Goal: Task Accomplishment & Management: Use online tool/utility

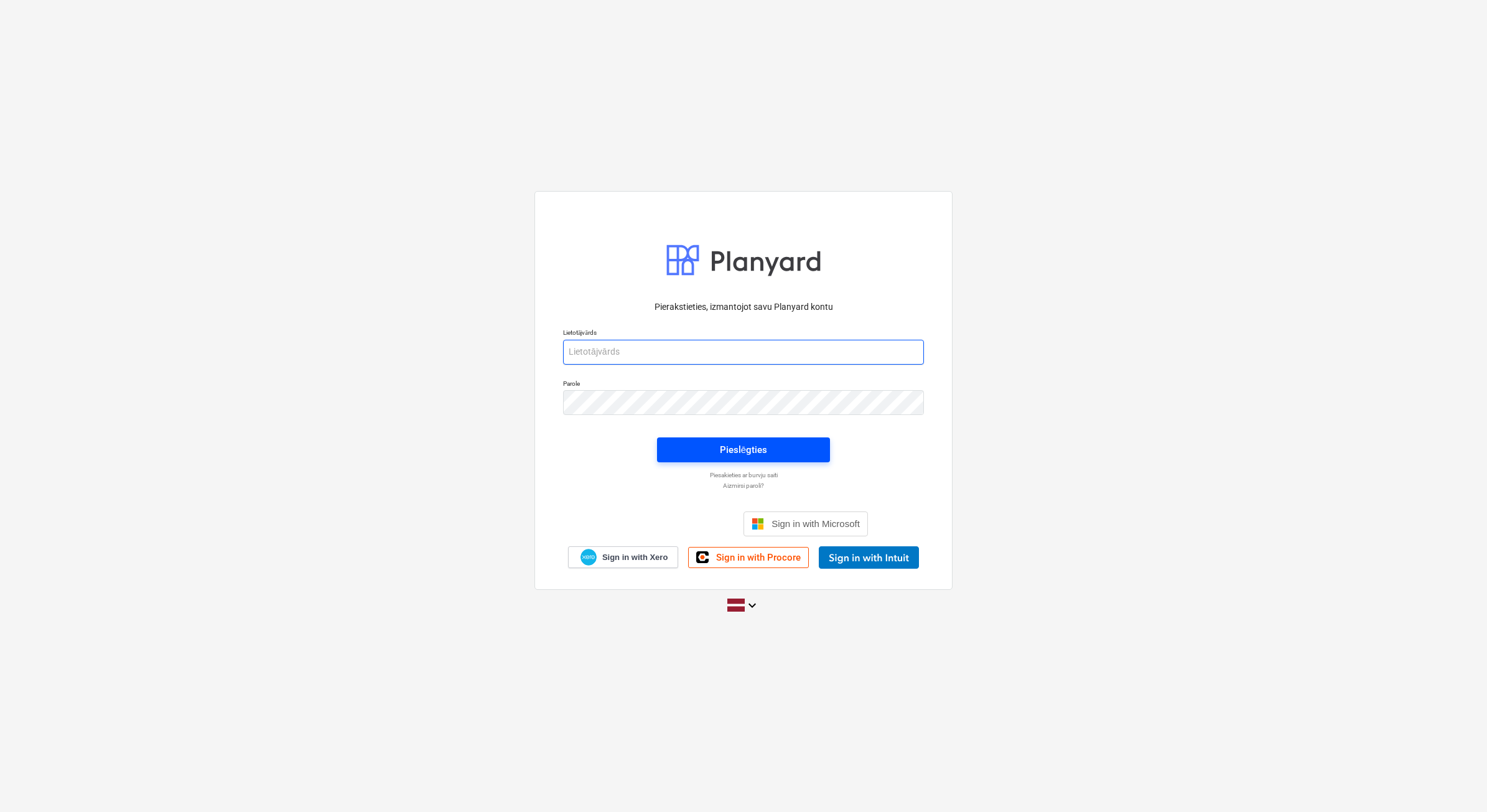
type input "[PERSON_NAME][EMAIL_ADDRESS][DOMAIN_NAME]"
click at [755, 456] on div "Pieslēgties" at bounding box center [744, 450] width 47 height 16
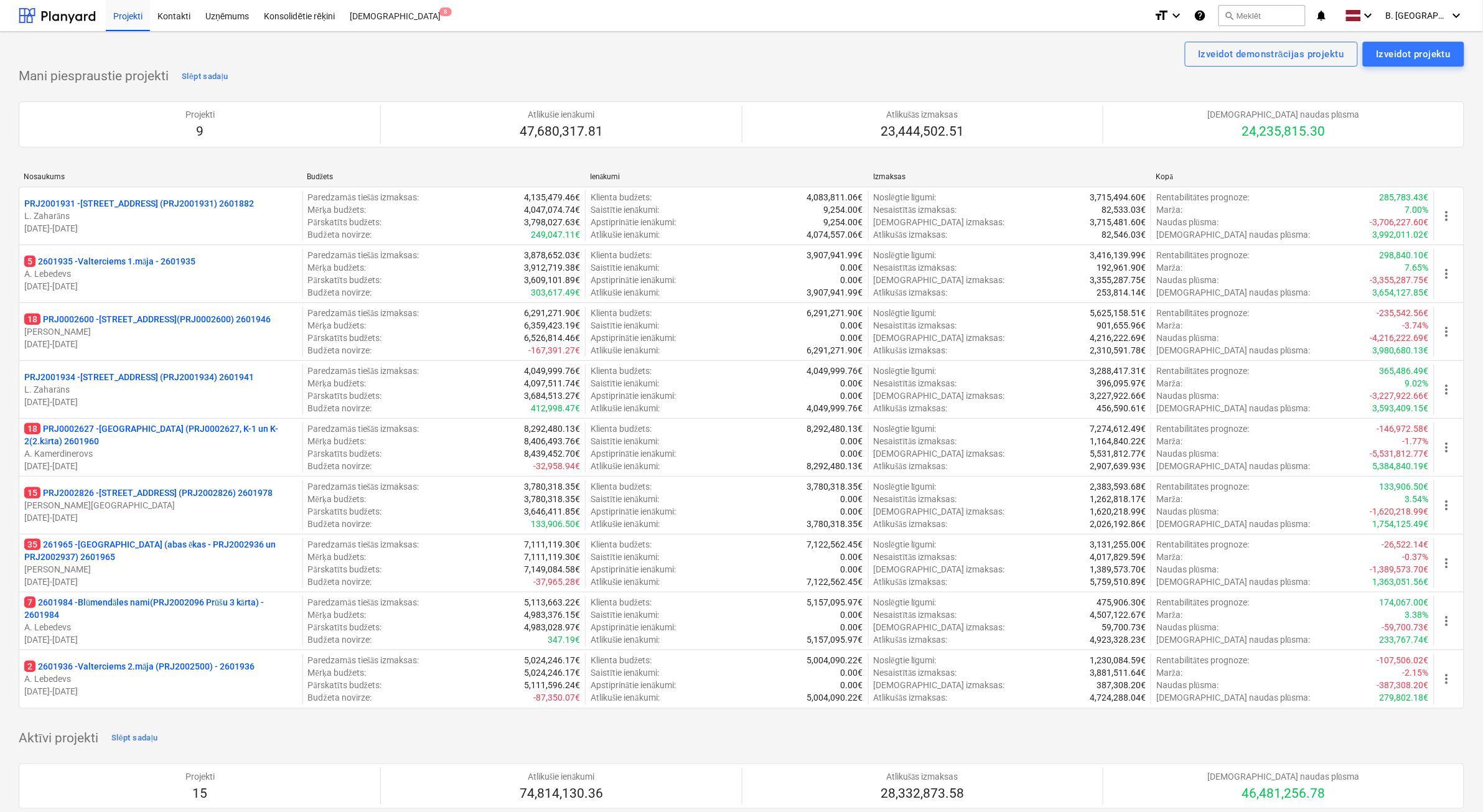
click at [204, 504] on p "[PERSON_NAME][GEOGRAPHIC_DATA]" at bounding box center [161, 505] width 273 height 13
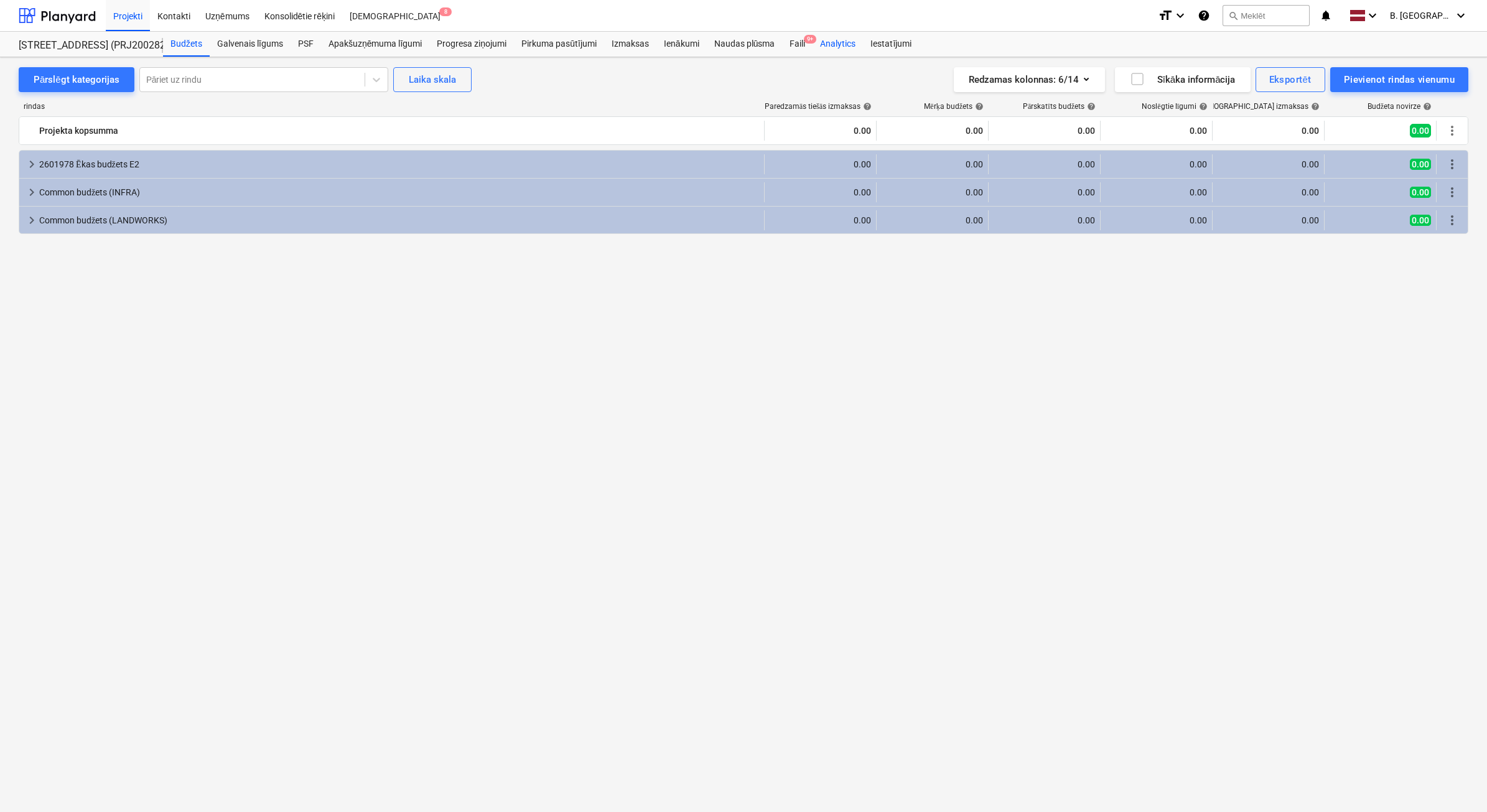
drag, startPoint x: 809, startPoint y: 47, endPoint x: 855, endPoint y: 41, distance: 46.4
click at [809, 47] on div "Faili 9+" at bounding box center [798, 44] width 30 height 25
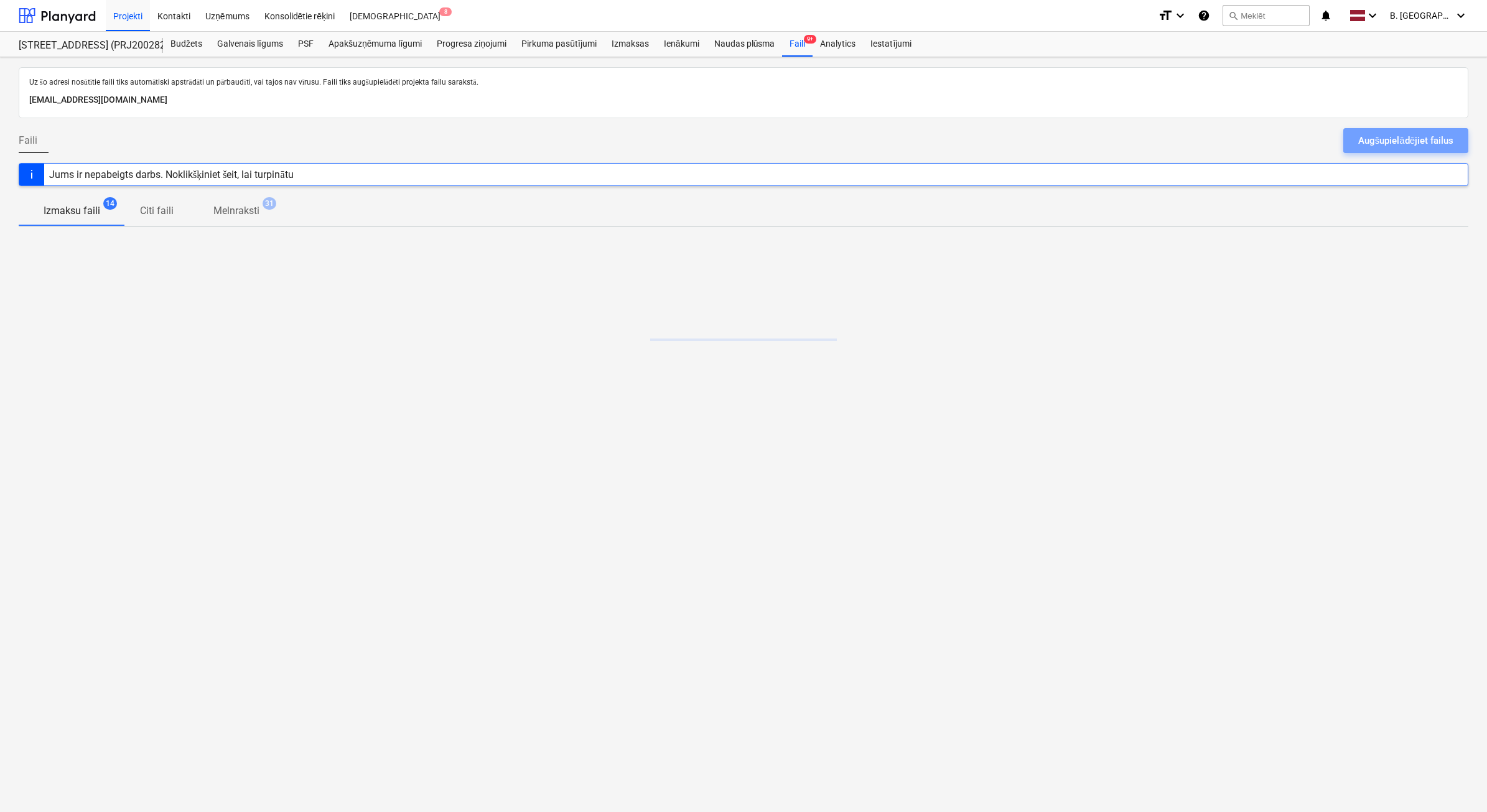
click at [1384, 154] on div "Faili Augšupielādējiet failus" at bounding box center [743, 146] width 1449 height 35
click at [1390, 138] on div "Augšupielādējiet failus" at bounding box center [1405, 140] width 95 height 16
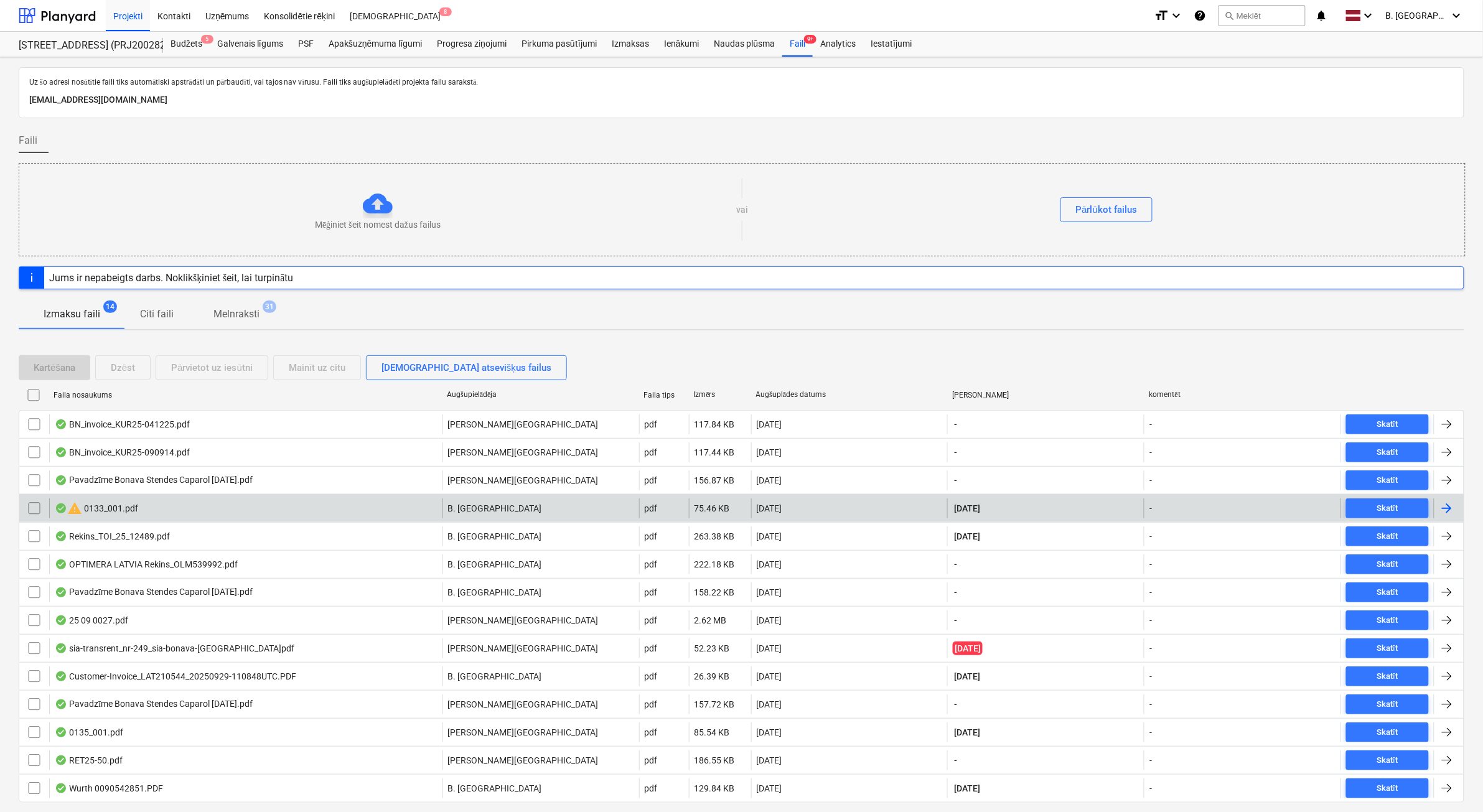
scroll to position [38, 0]
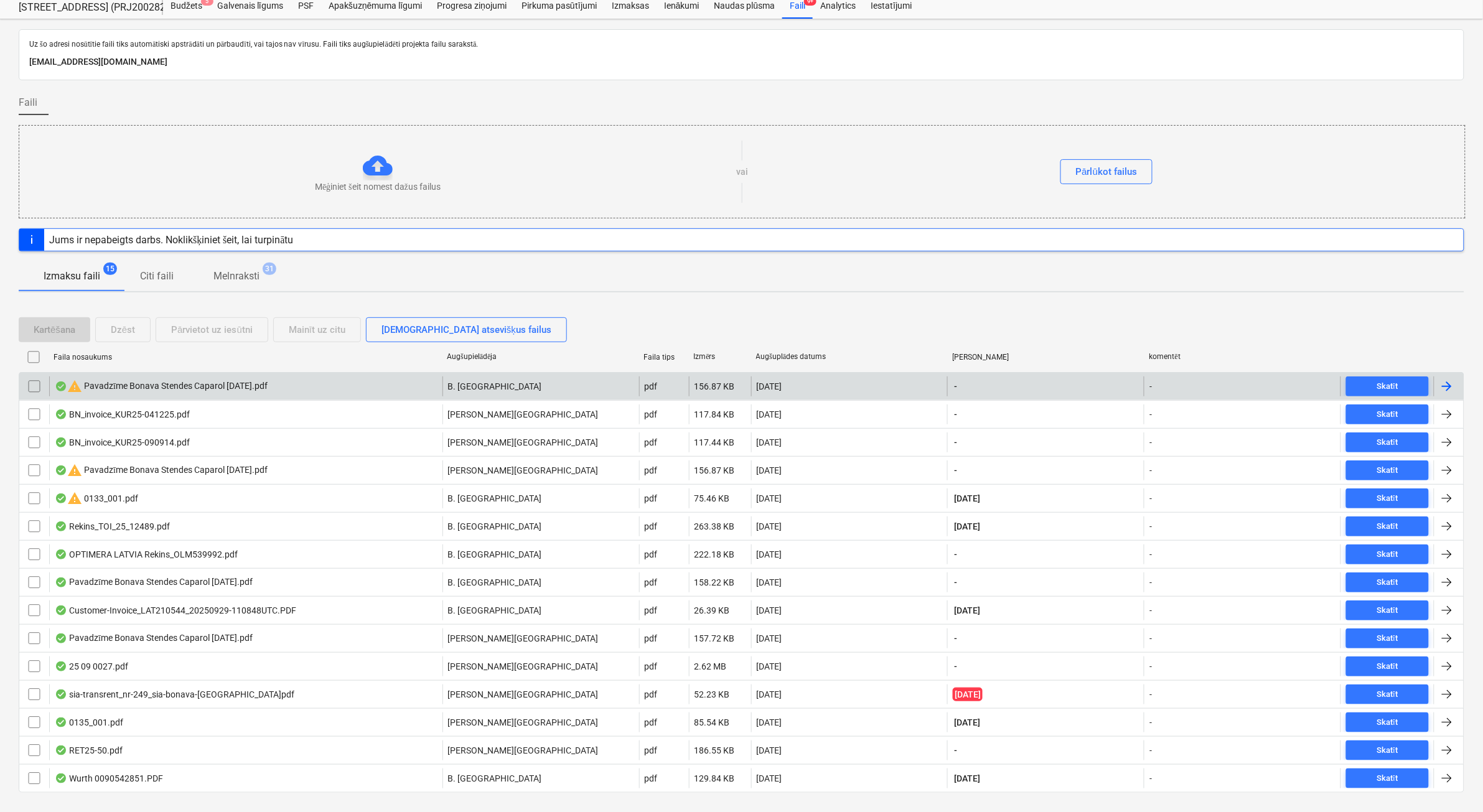
drag, startPoint x: 38, startPoint y: 389, endPoint x: 53, endPoint y: 381, distance: 17.0
click at [36, 389] on input "checkbox" at bounding box center [34, 387] width 20 height 20
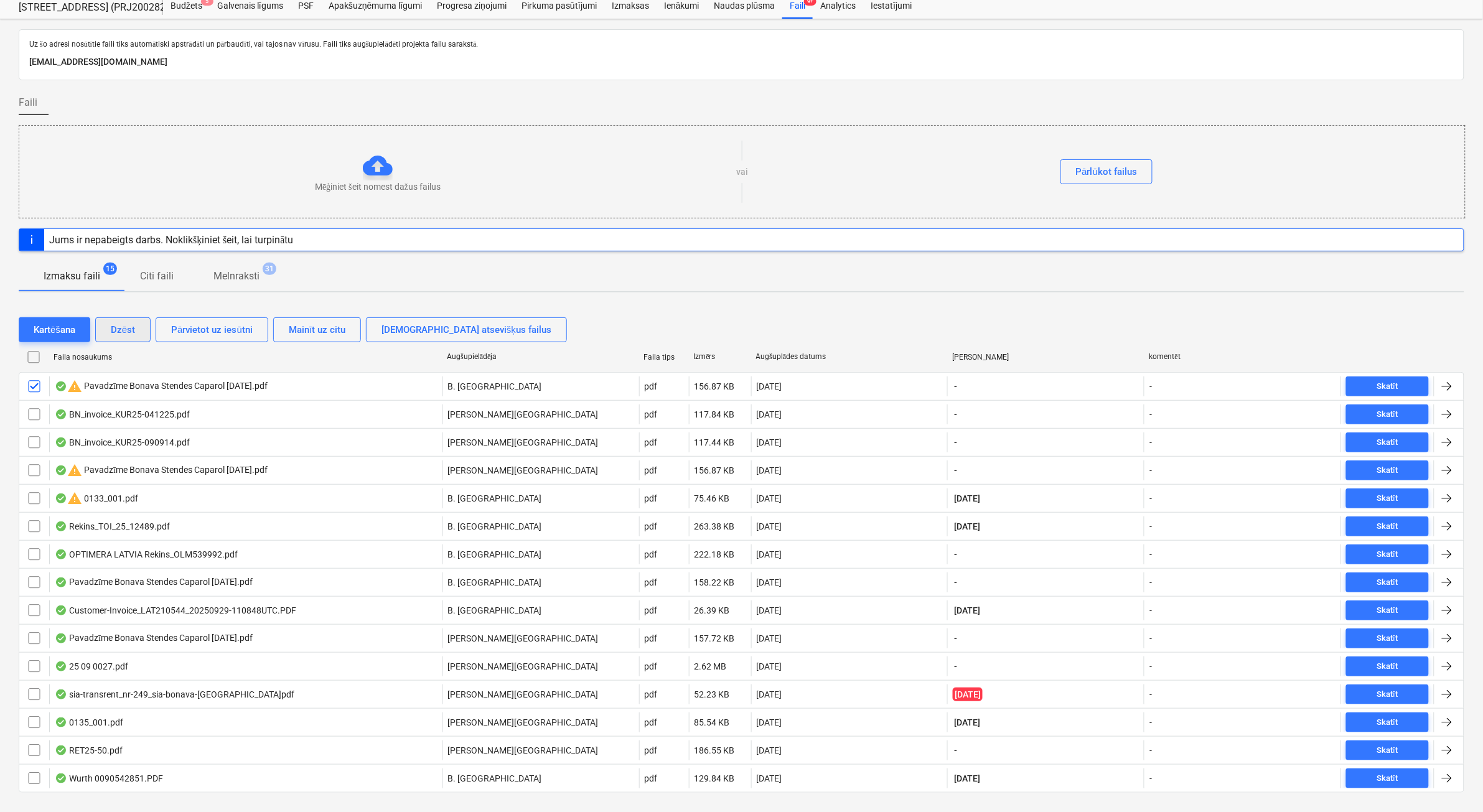
click at [121, 328] on div "Dzēst" at bounding box center [123, 329] width 24 height 16
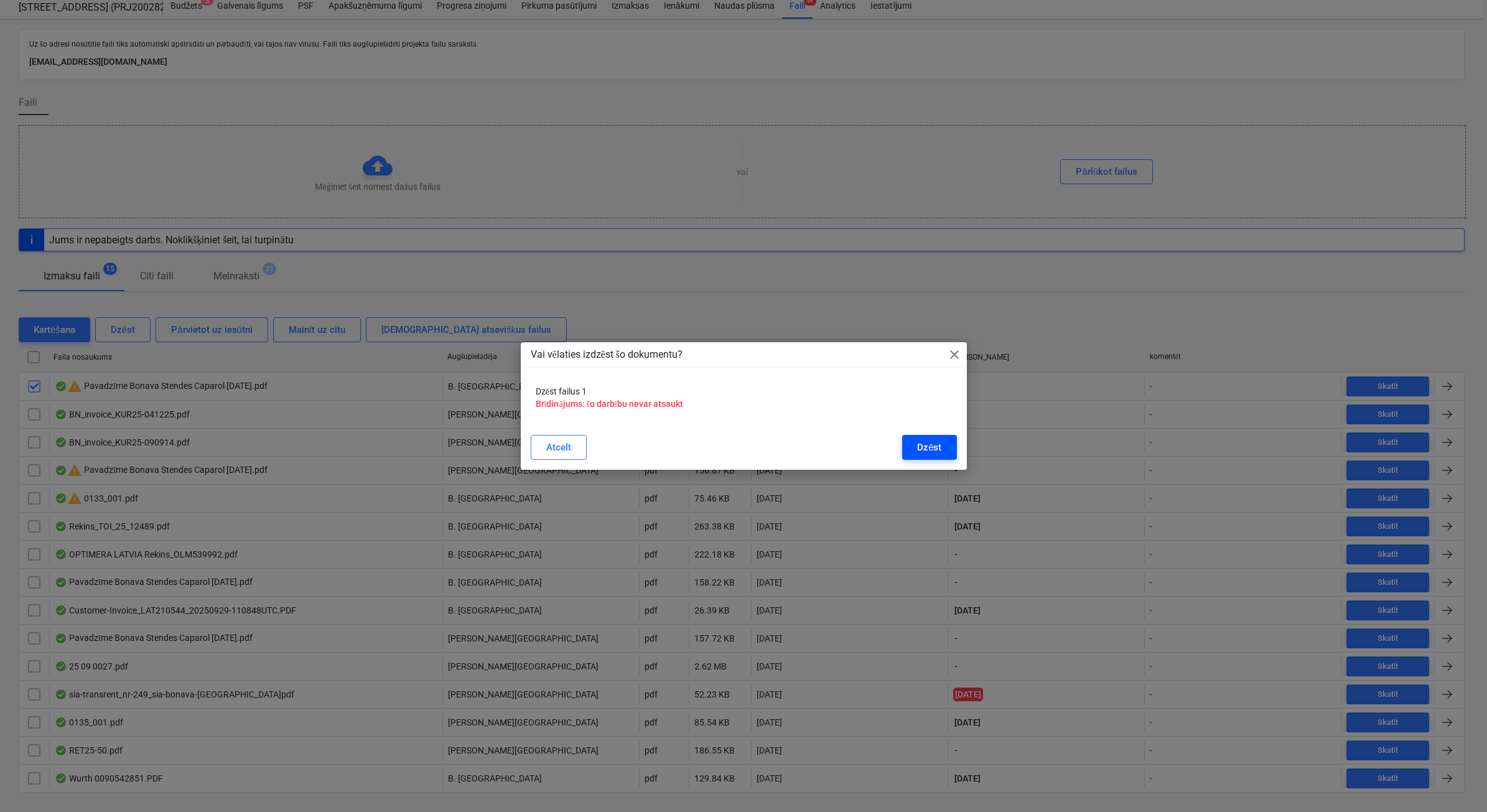
click at [930, 443] on div "Dzēst" at bounding box center [929, 447] width 24 height 16
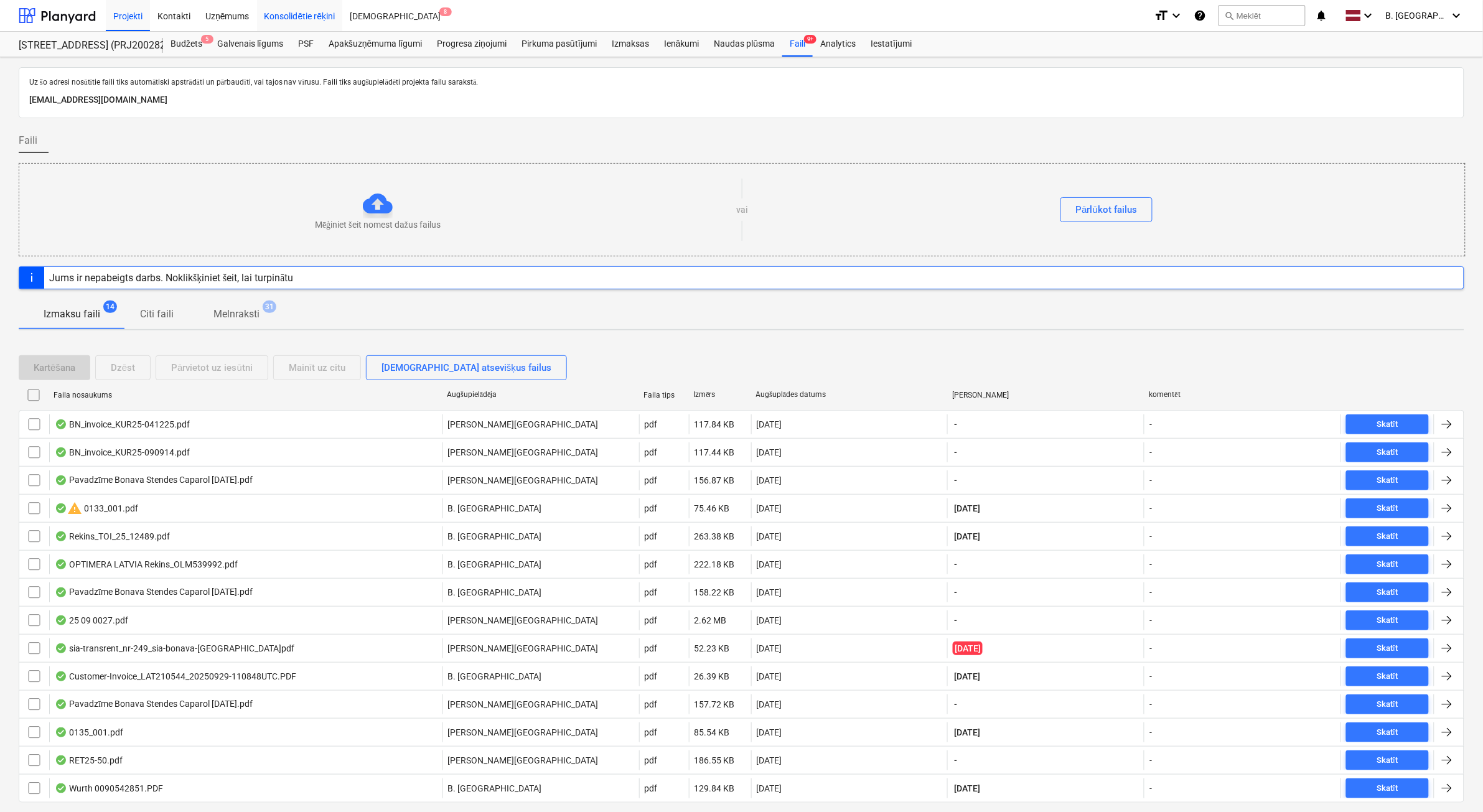
click at [280, 16] on div "Konsolidētie rēķini" at bounding box center [300, 15] width 86 height 32
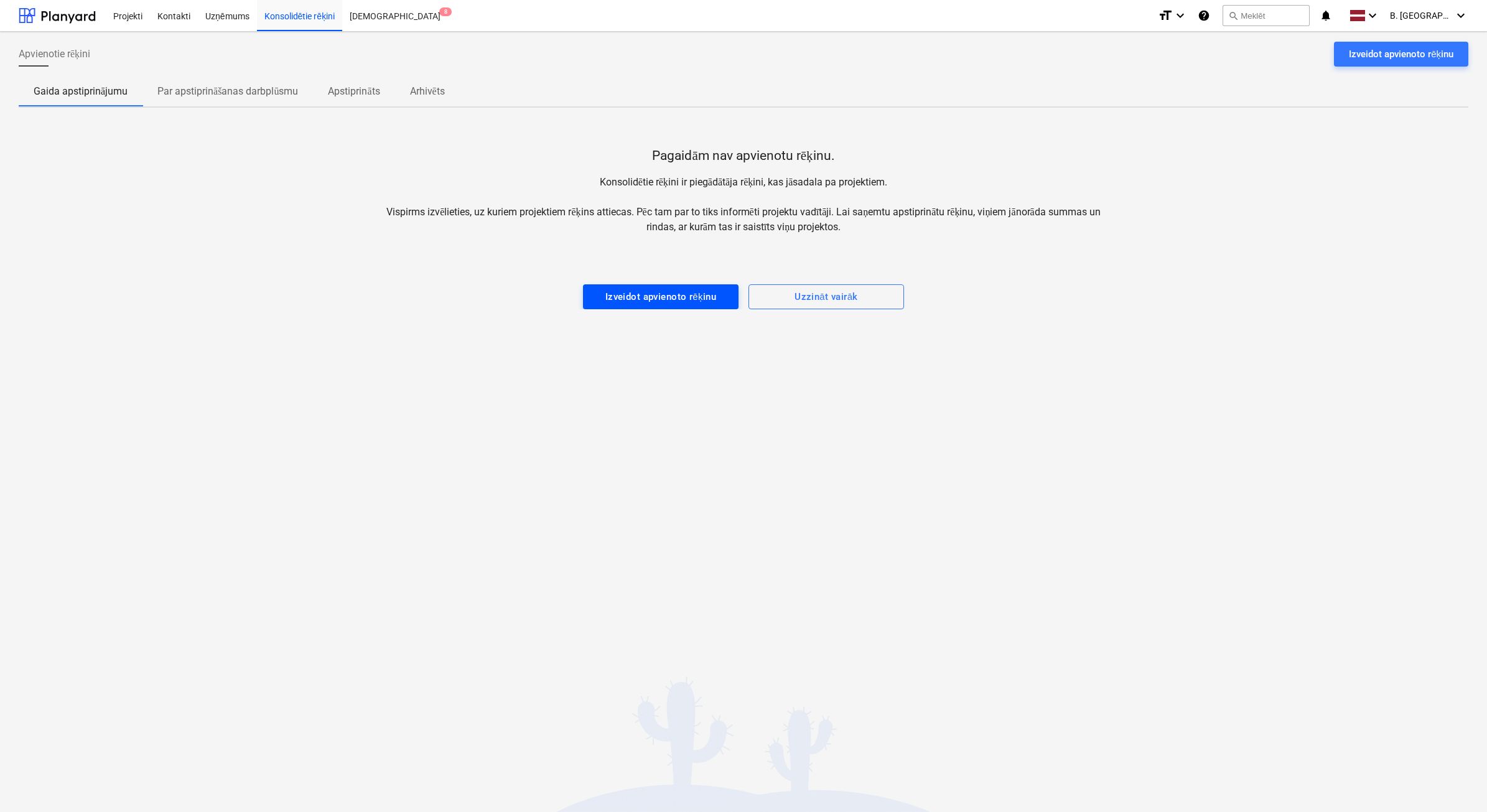
click at [626, 300] on div "Izveidot apvienoto rēķinu" at bounding box center [661, 296] width 111 height 16
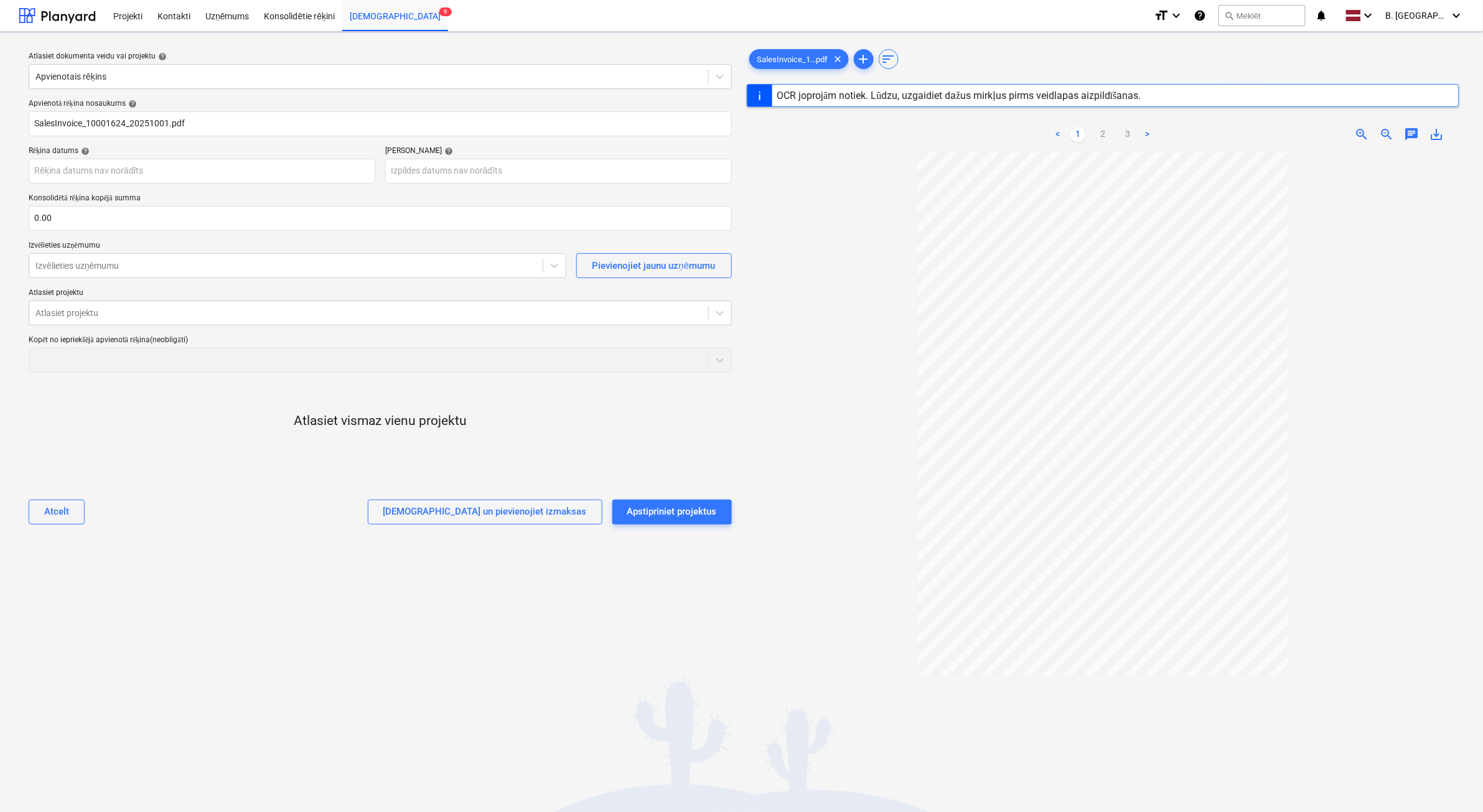
type input "10001624"
type input "[DATE]"
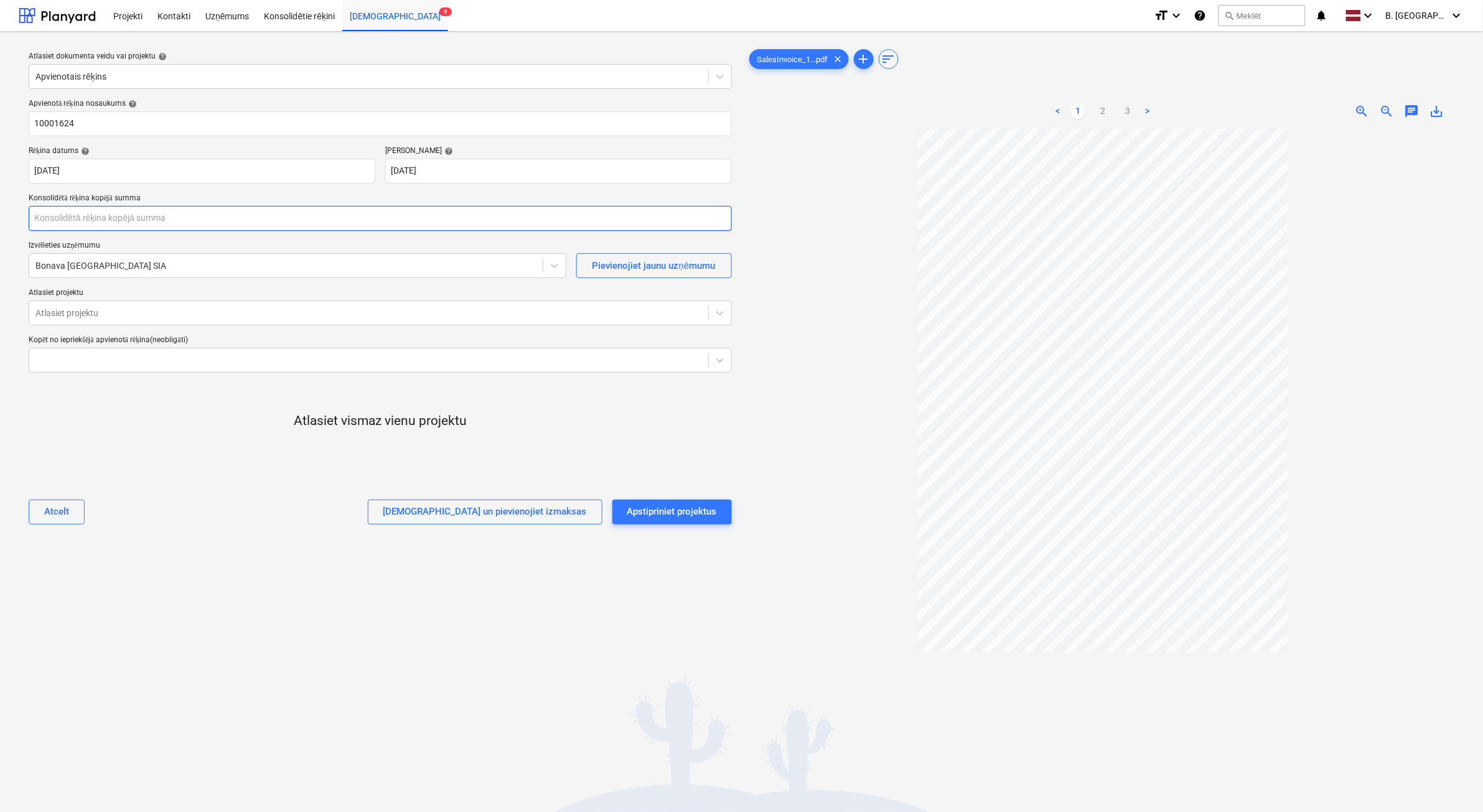
click at [143, 221] on input "text" at bounding box center [380, 219] width 704 height 25
type input "0.00"
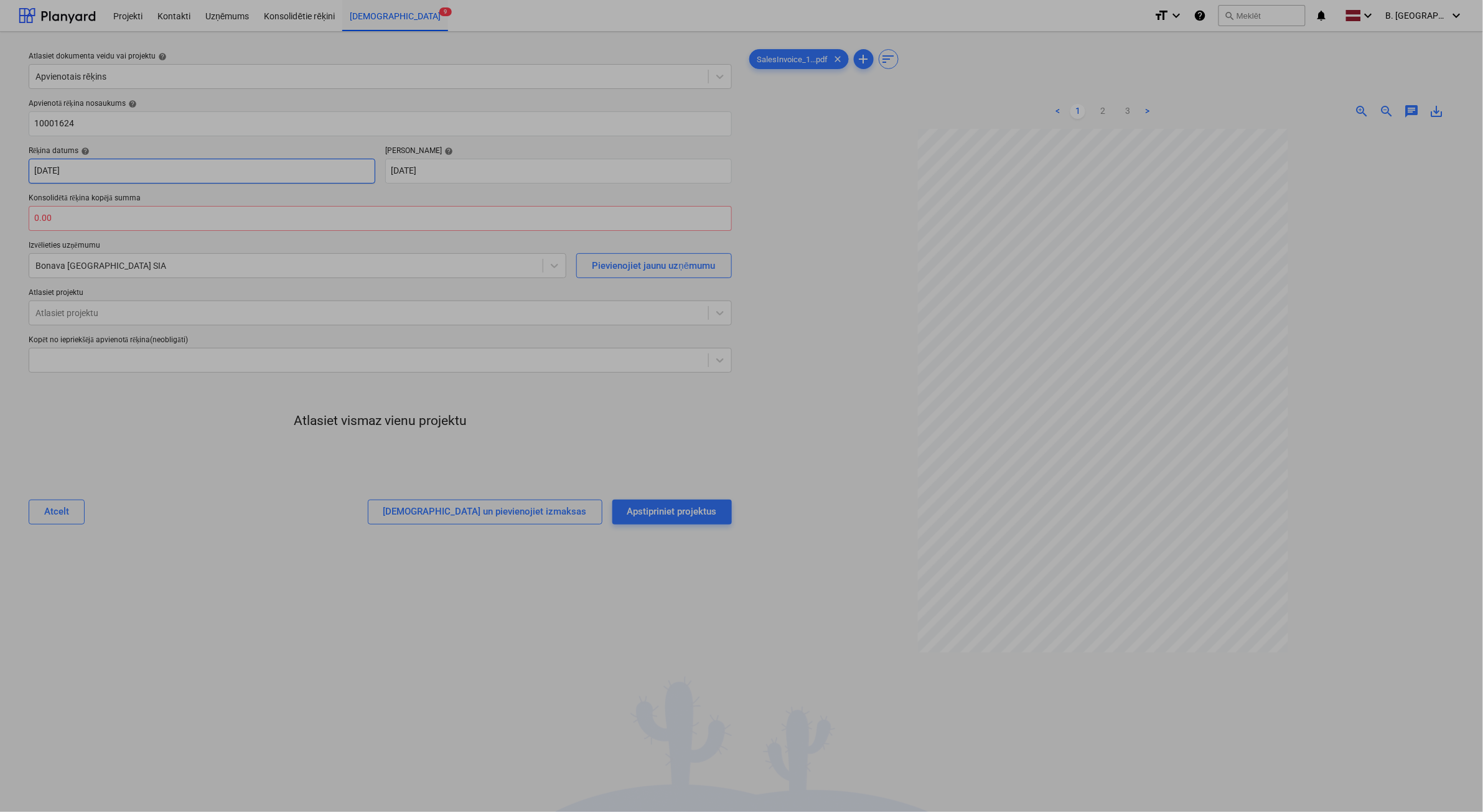
click at [152, 169] on body "Projekti Kontakti Uzņēmums Konsolidētie rēķini Iesūtne 9 format_size keyboard_a…" at bounding box center [741, 406] width 1483 height 812
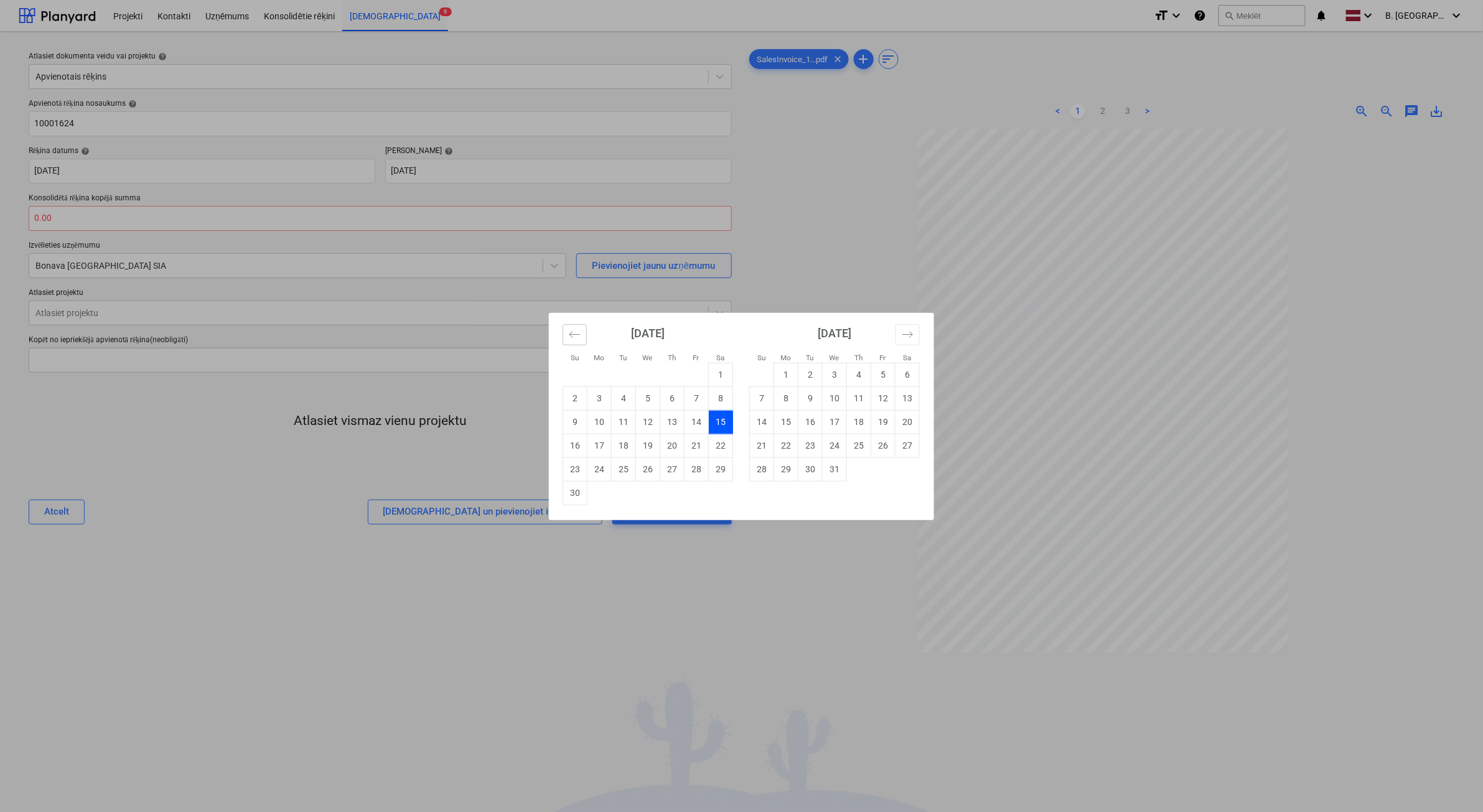
click at [568, 331] on button "Move backward to switch to the previous month." at bounding box center [574, 335] width 24 height 21
click at [573, 327] on button "Move backward to switch to the previous month." at bounding box center [574, 335] width 24 height 21
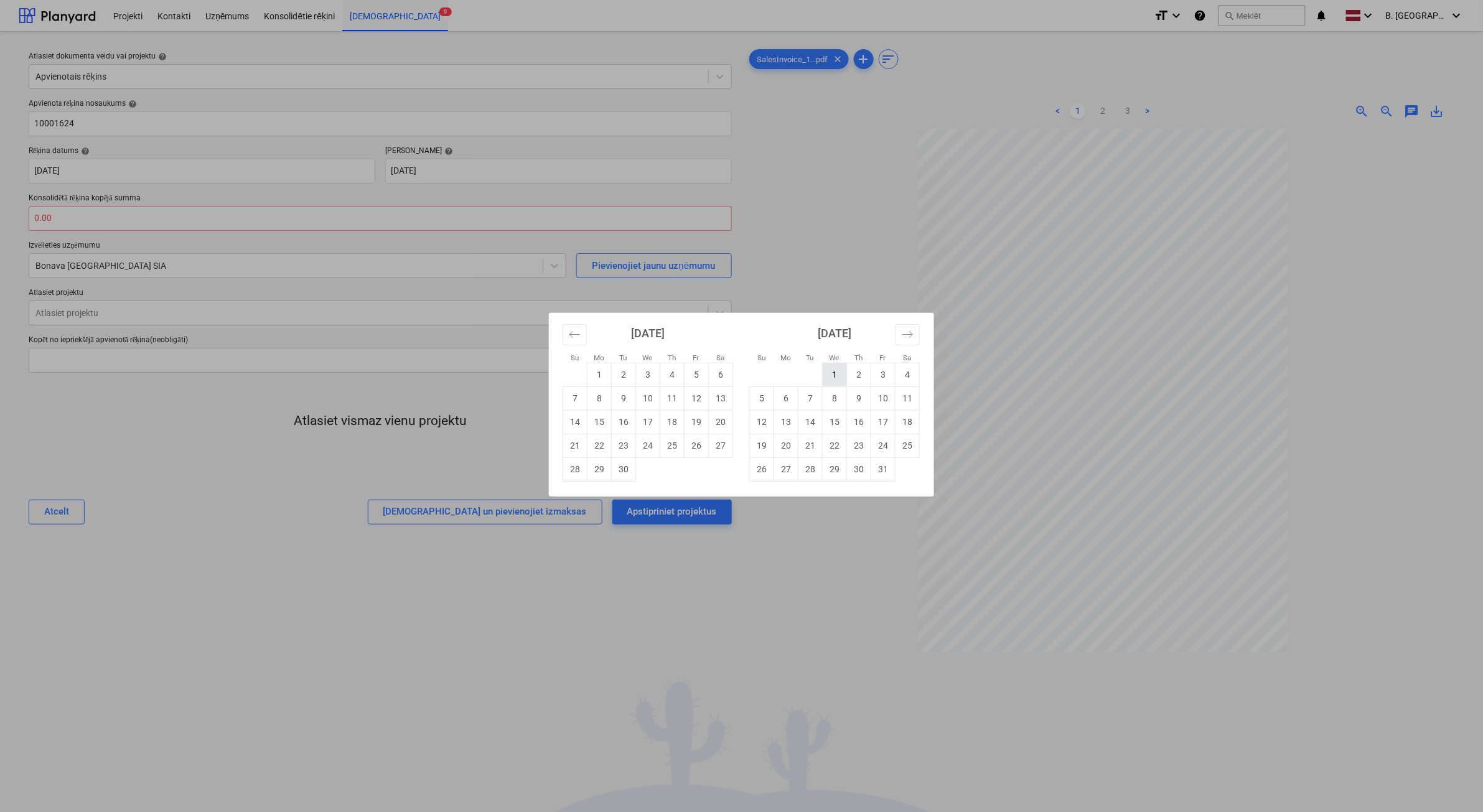
click at [841, 370] on td "1" at bounding box center [835, 375] width 24 height 24
type input "[DATE]"
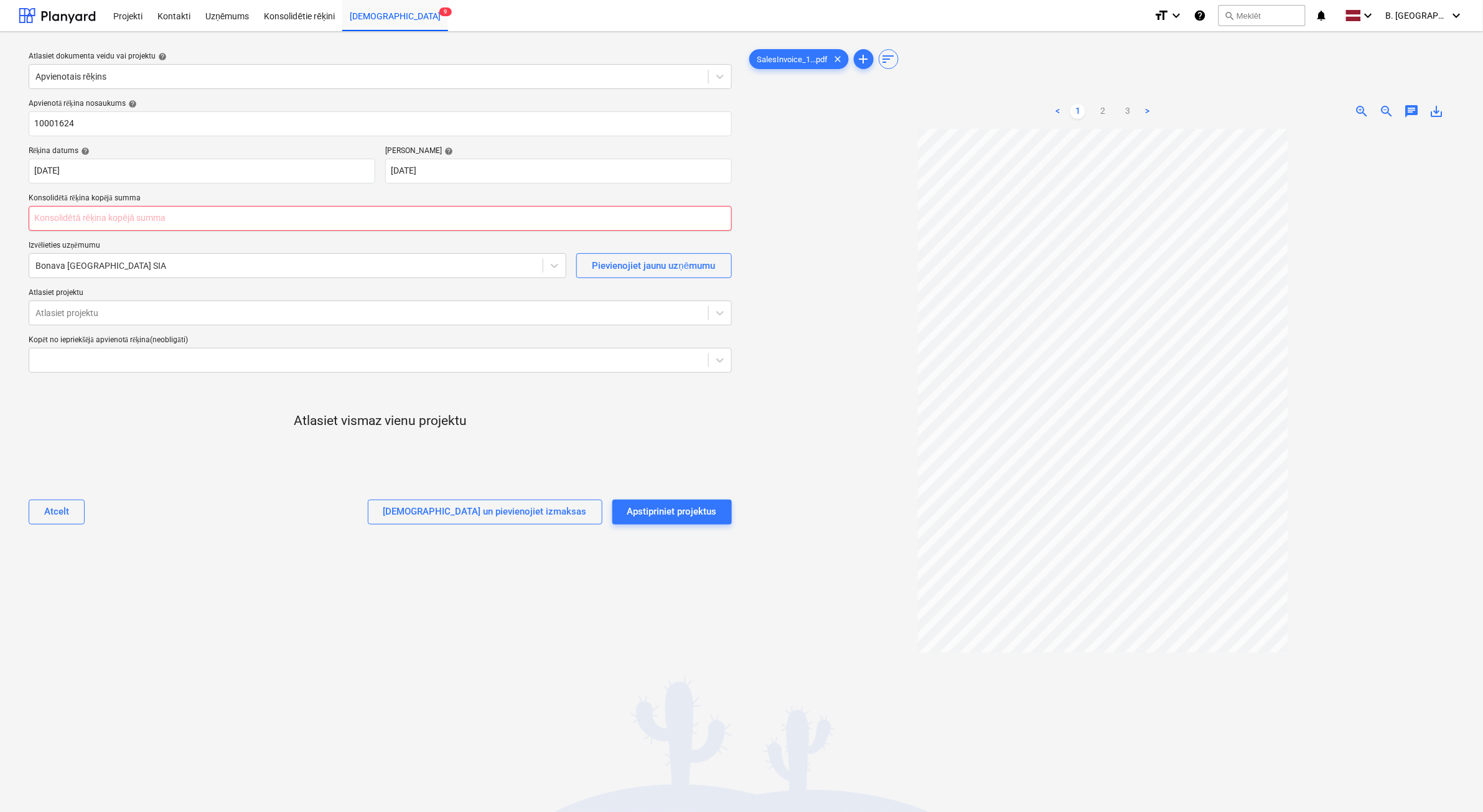
click at [216, 224] on input "text" at bounding box center [380, 219] width 704 height 25
type input "0.00"
click at [151, 261] on div at bounding box center [286, 265] width 501 height 13
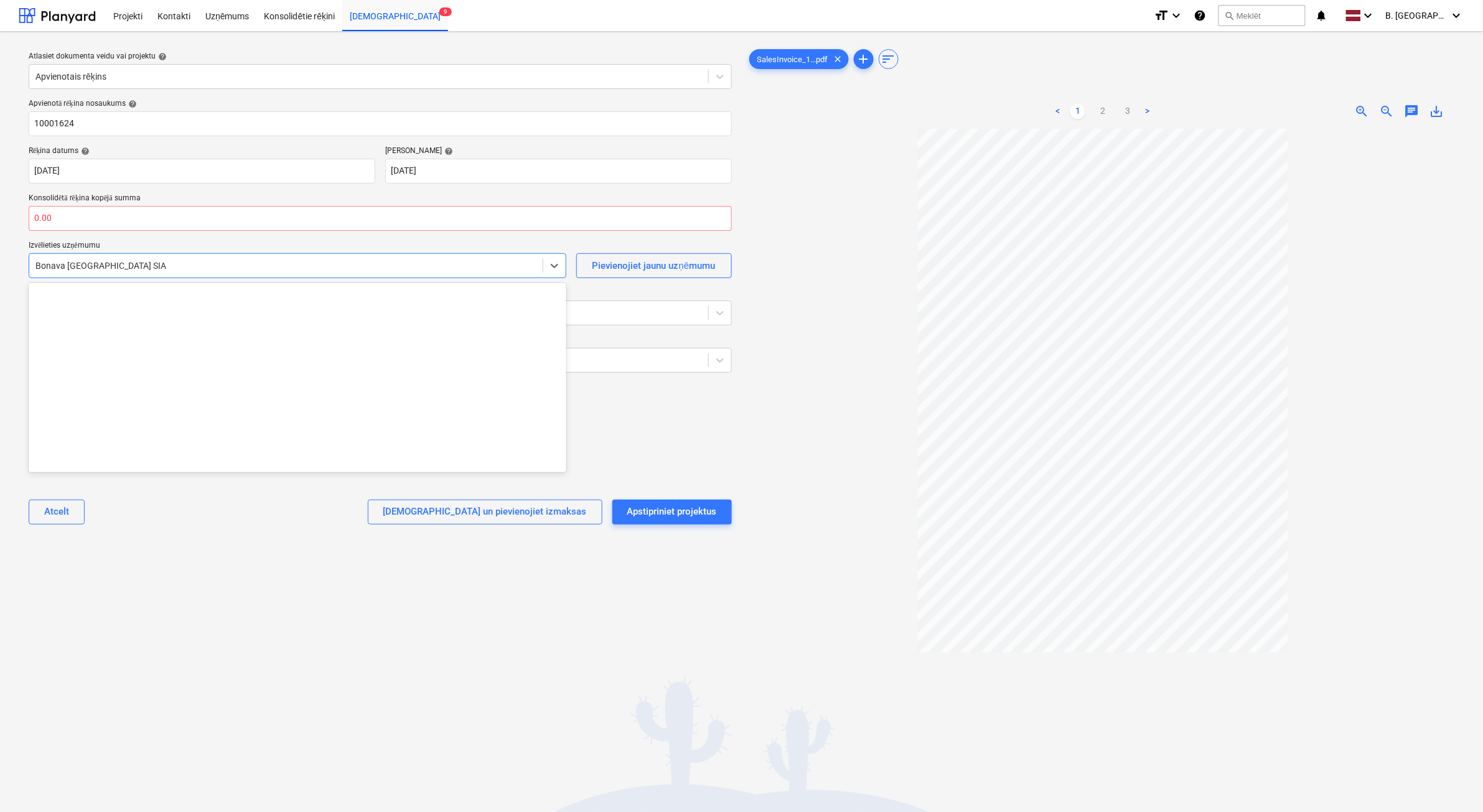
scroll to position [2352, 0]
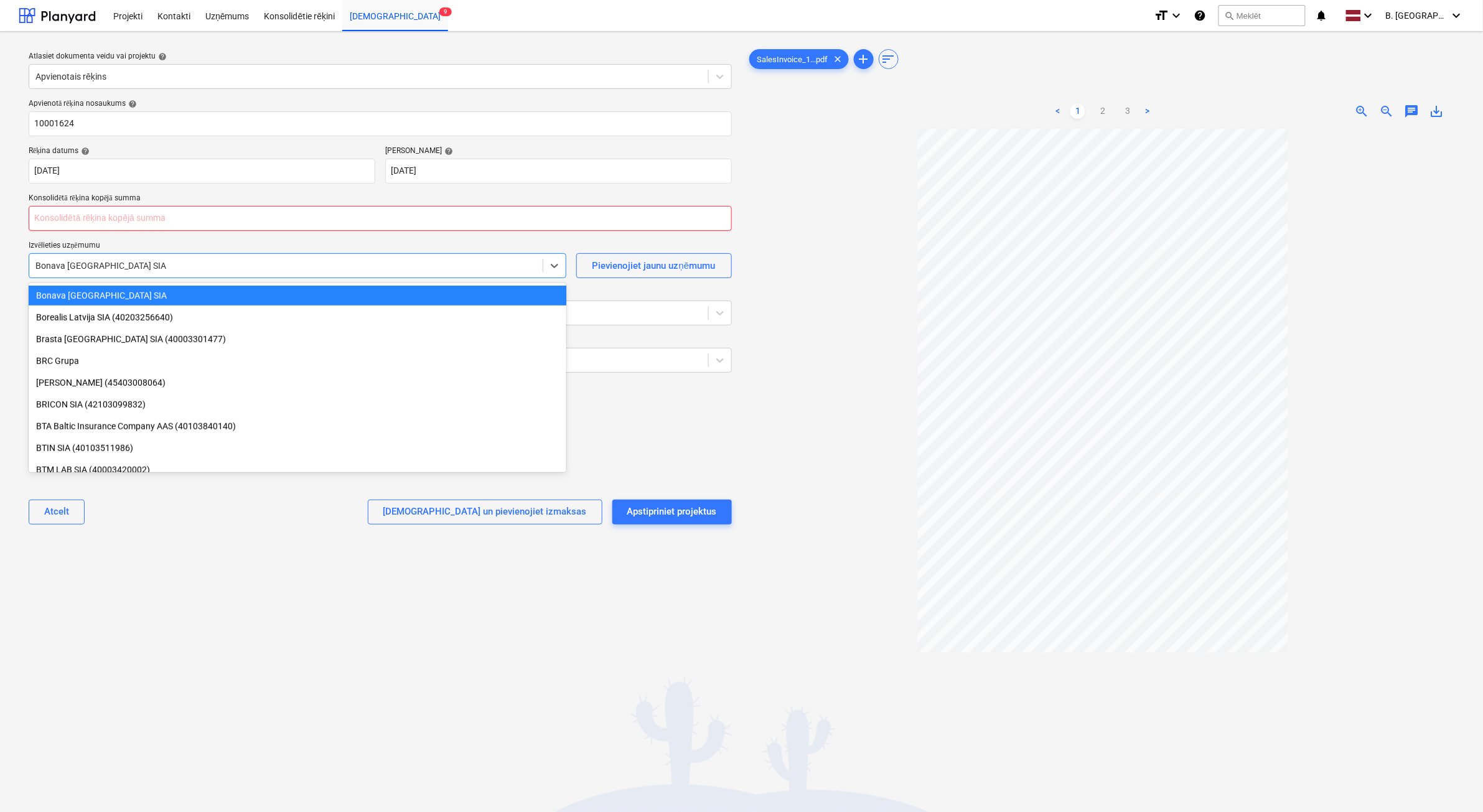
click at [107, 229] on input "text" at bounding box center [380, 219] width 704 height 25
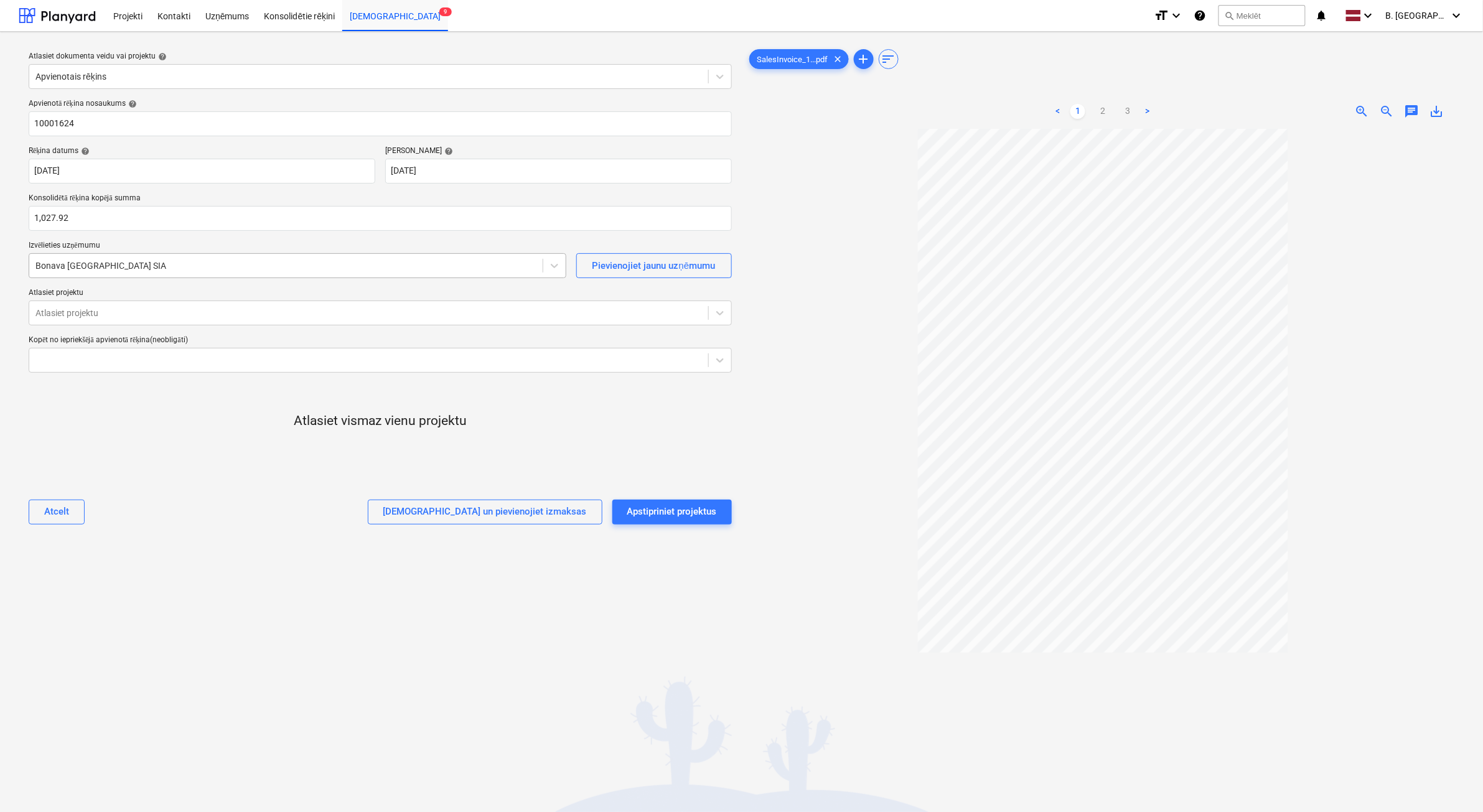
type input "1,027.92"
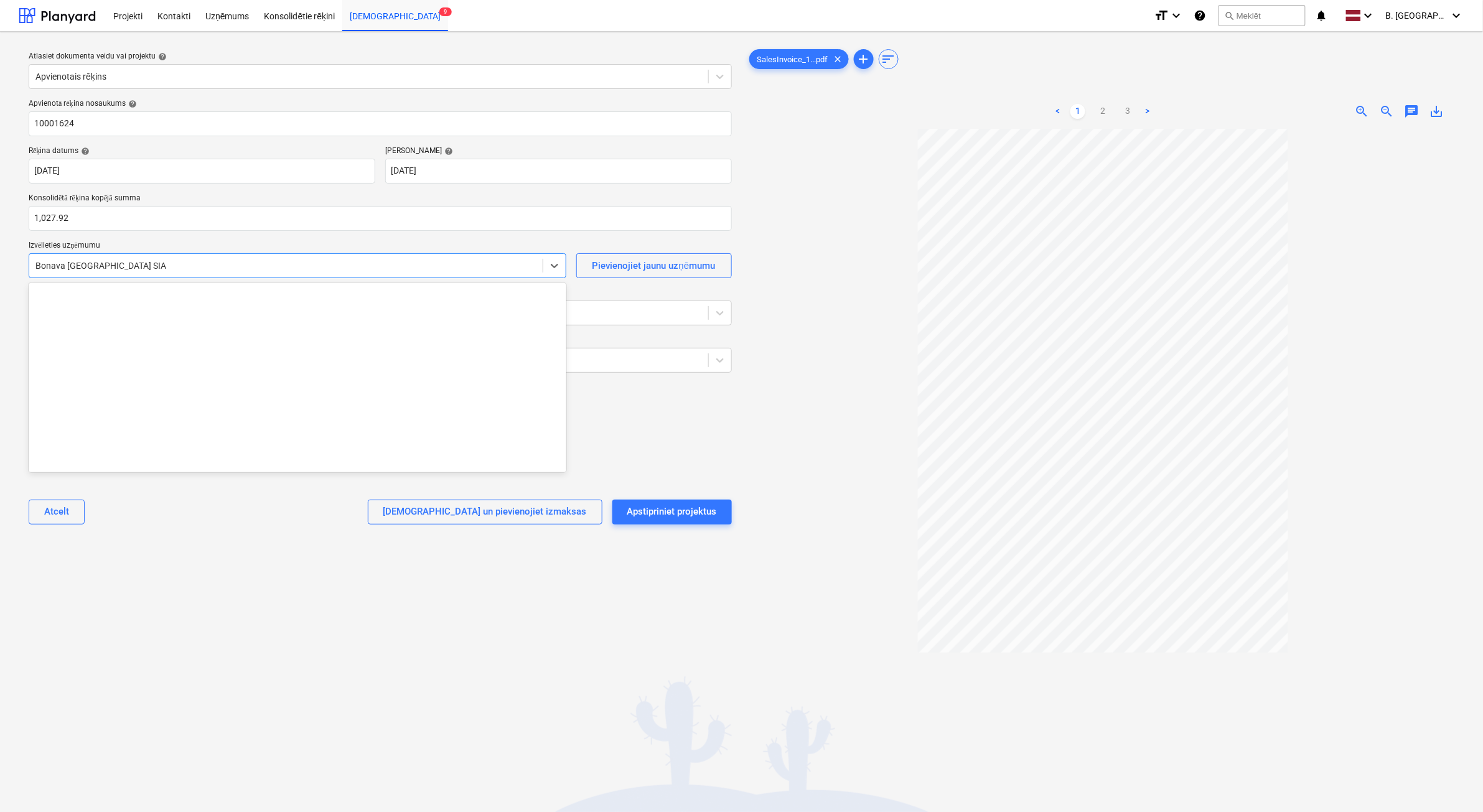
click at [258, 263] on div at bounding box center [286, 265] width 501 height 13
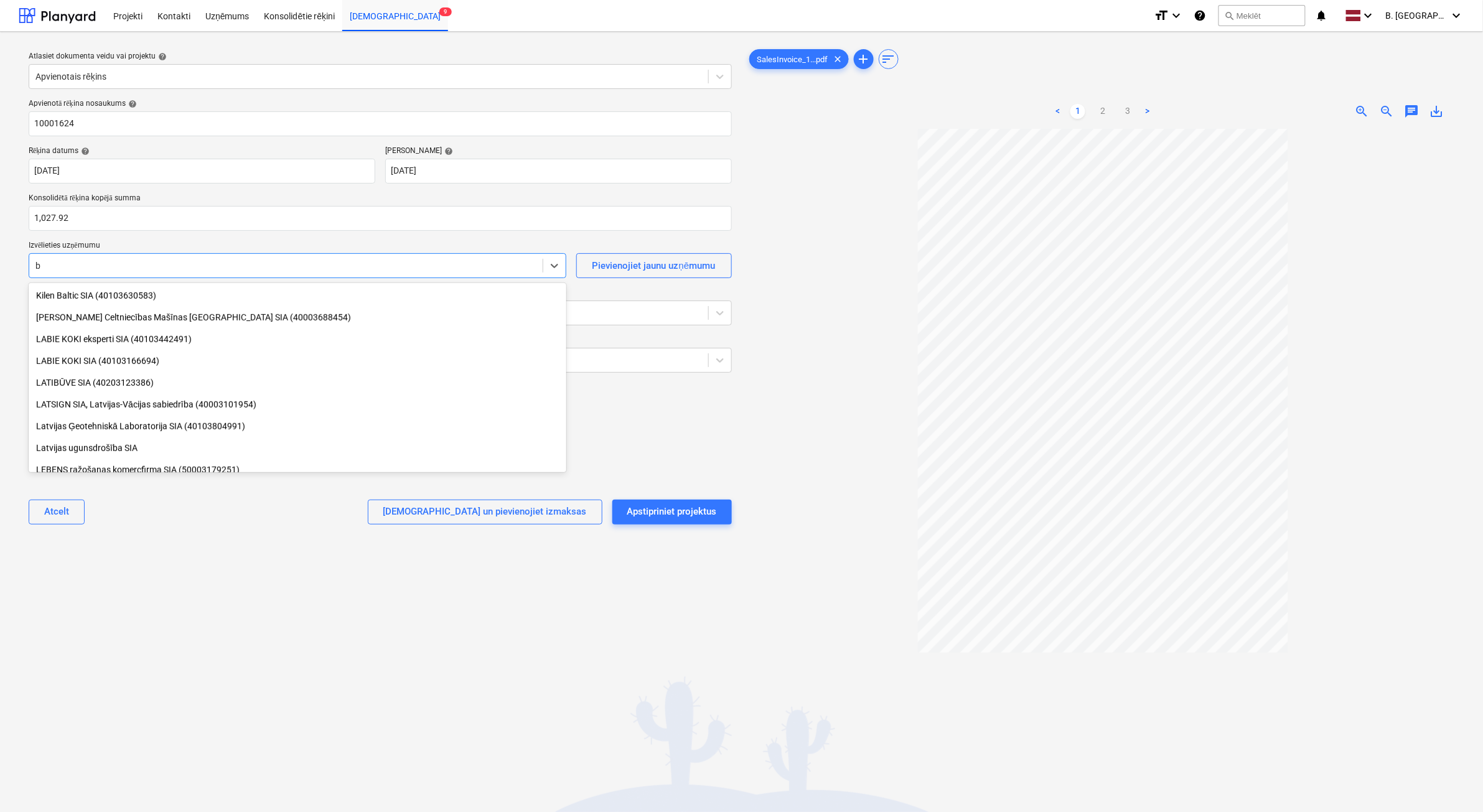
type input "bl"
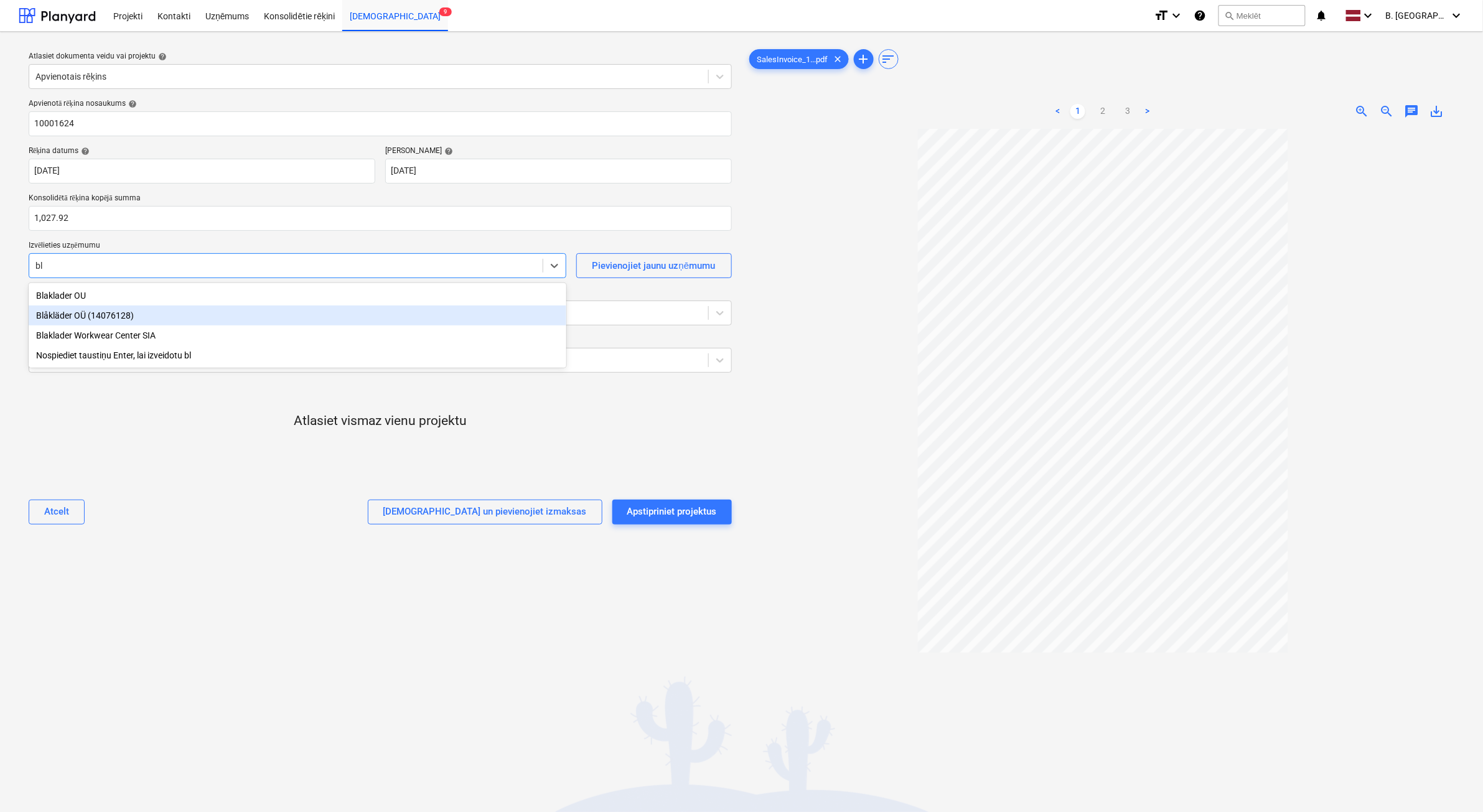
click at [159, 316] on div "Blåkläder OÜ (14076128)" at bounding box center [297, 315] width 538 height 20
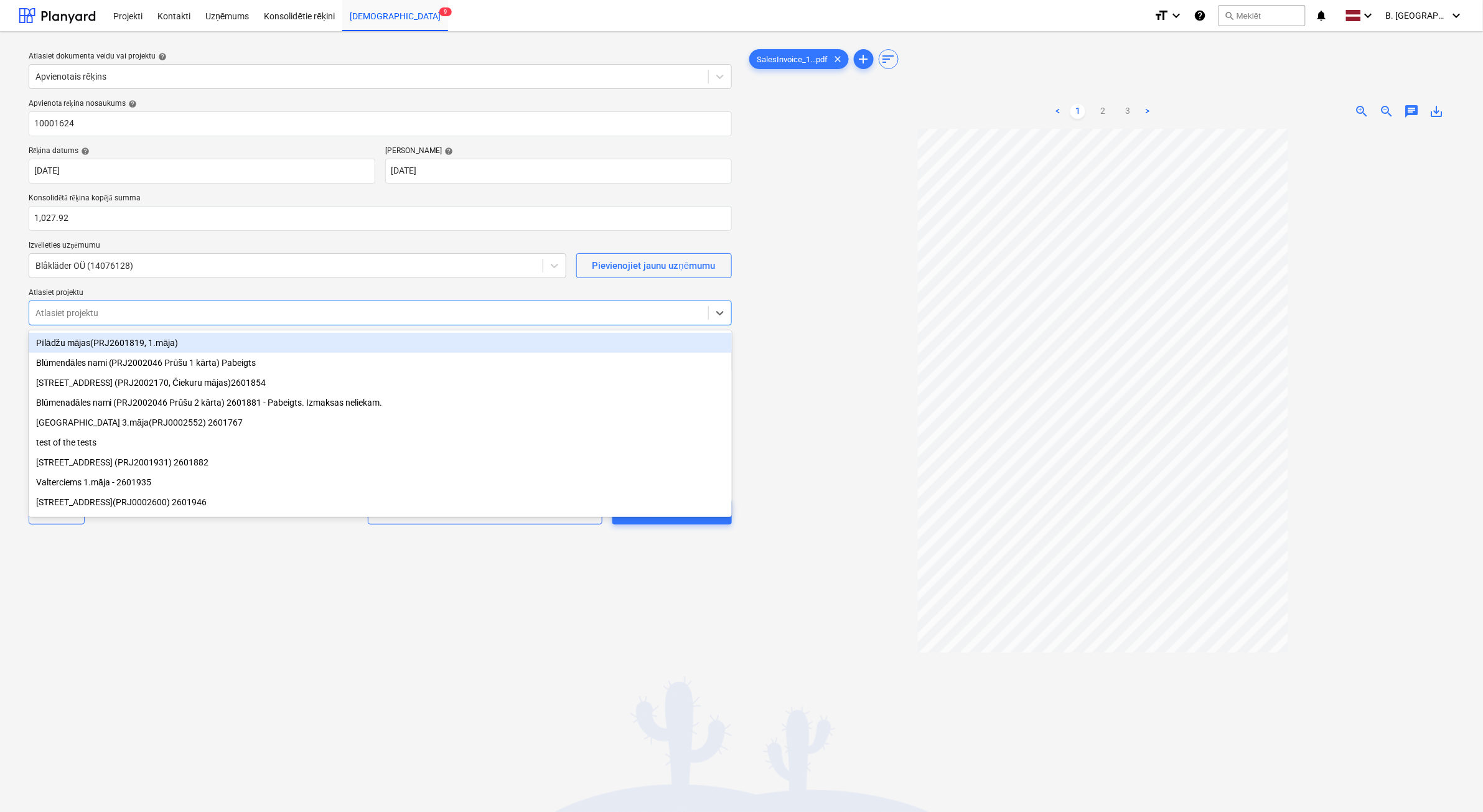
click at [159, 316] on div at bounding box center [369, 313] width 667 height 13
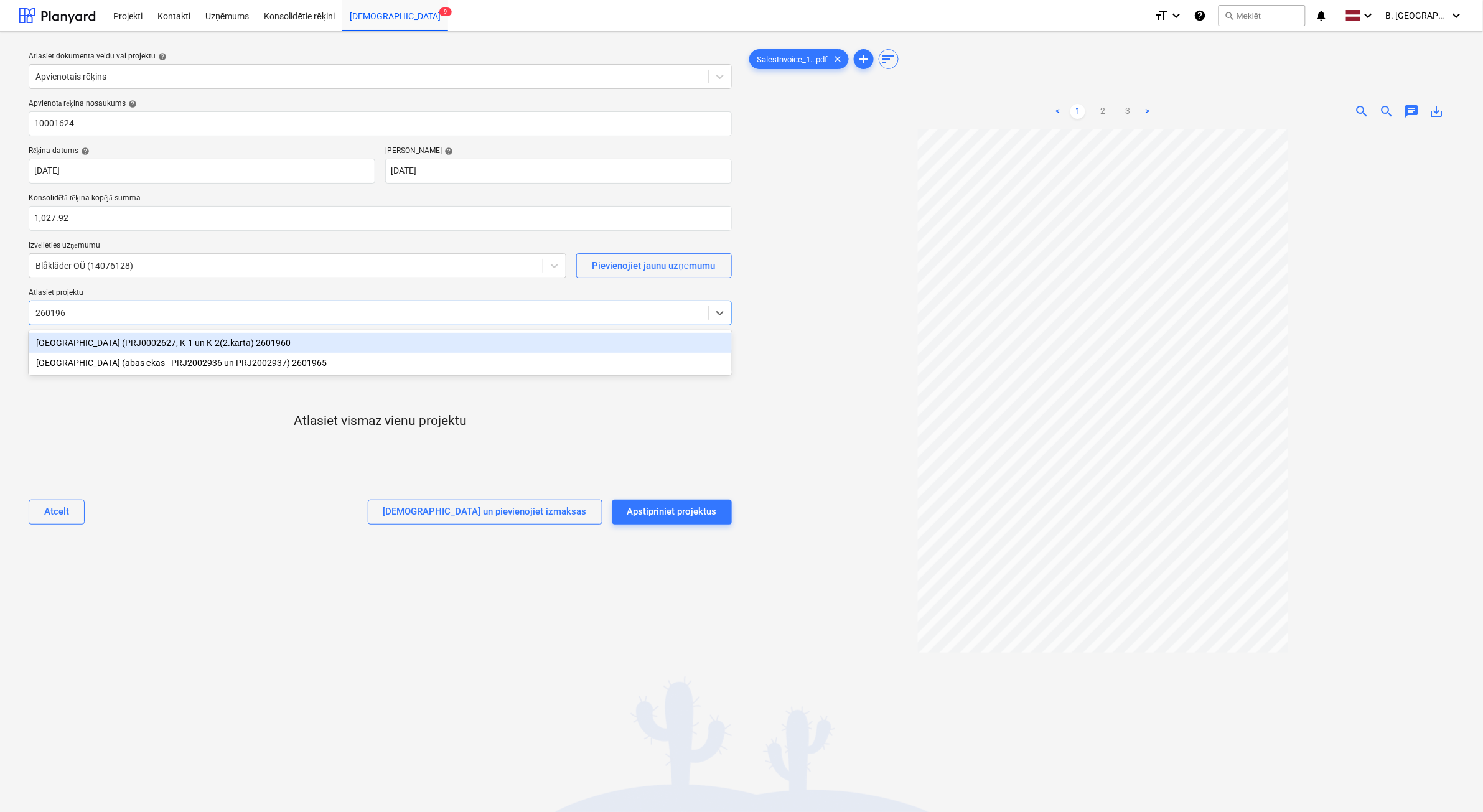
type input "2601965"
click at [188, 345] on div "[GEOGRAPHIC_DATA] (abas ēkas - PRJ2002936 un PRJ2002937) 2601965" at bounding box center [380, 342] width 704 height 20
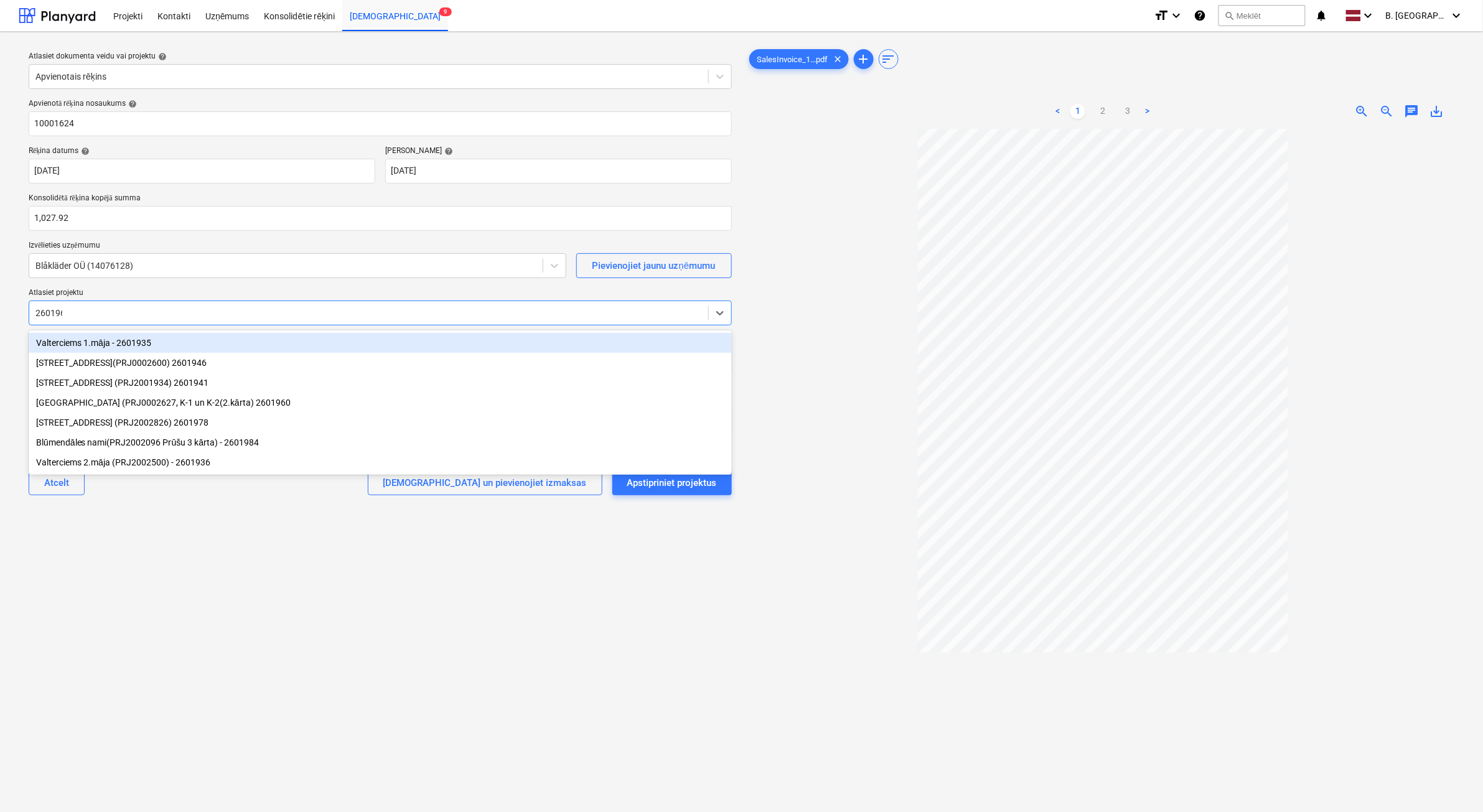
type input "2601960"
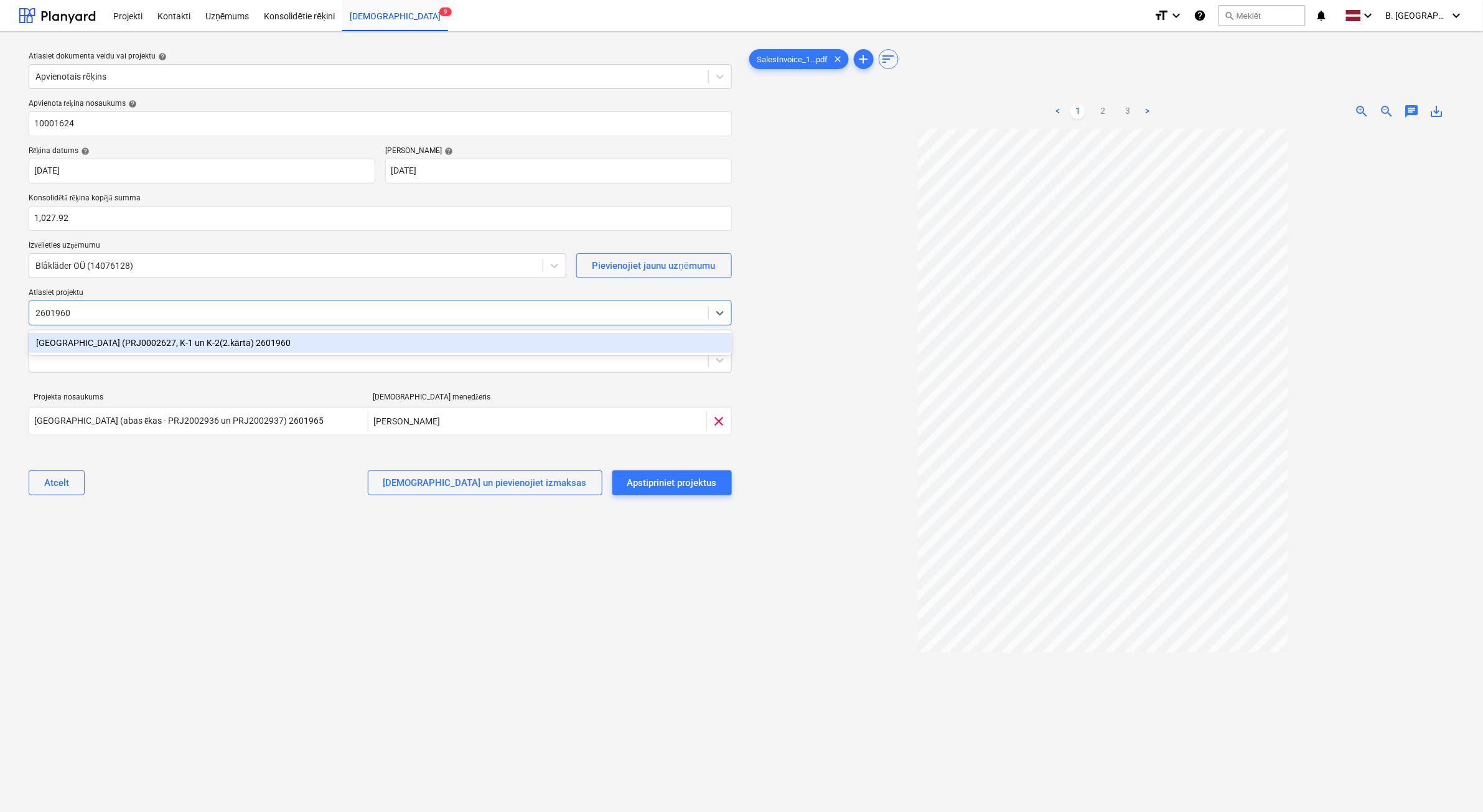
click at [188, 345] on div "[GEOGRAPHIC_DATA] (PRJ0002627, K-1 un K-2(2.kārta) 2601960" at bounding box center [380, 342] width 704 height 20
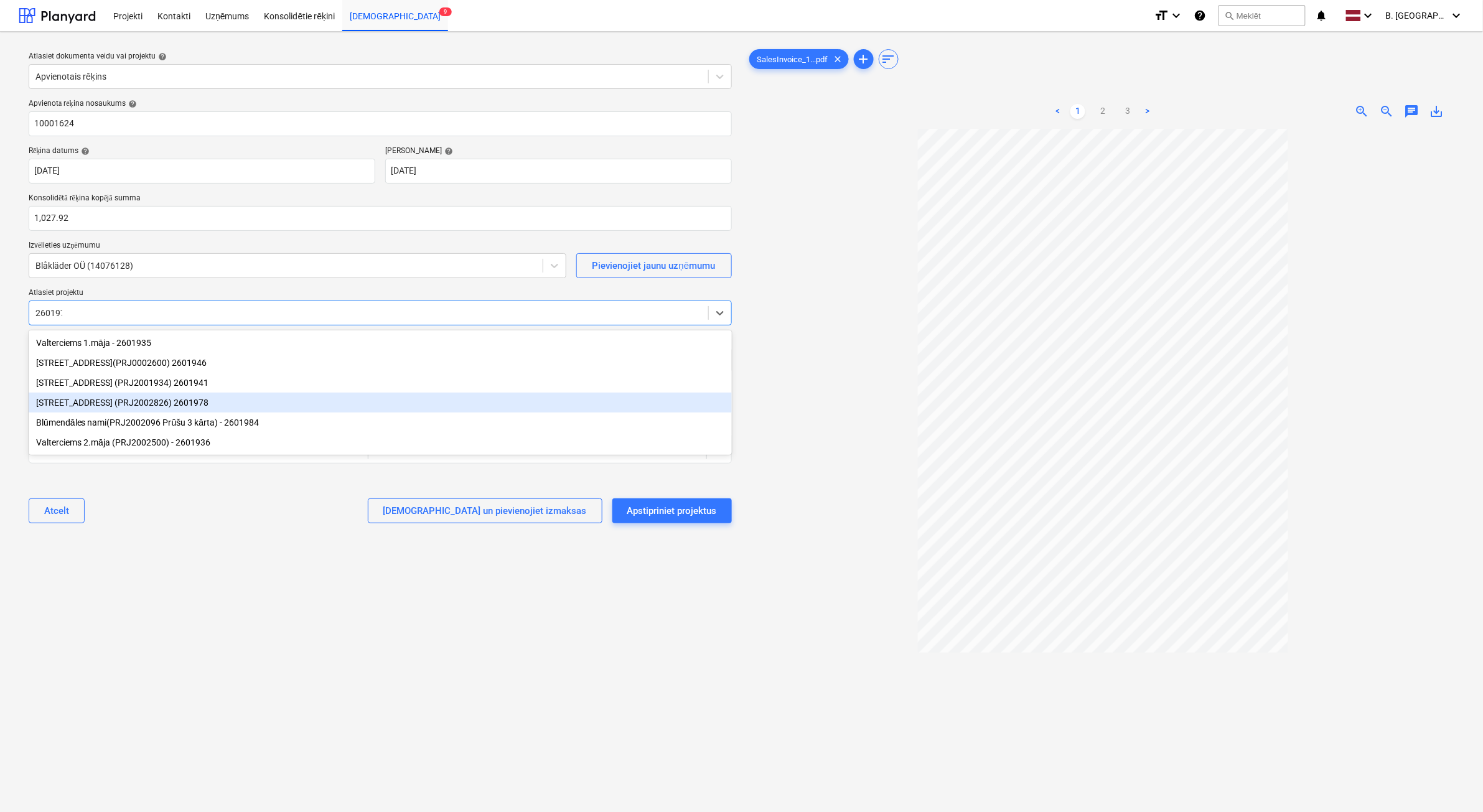
type input "2601978"
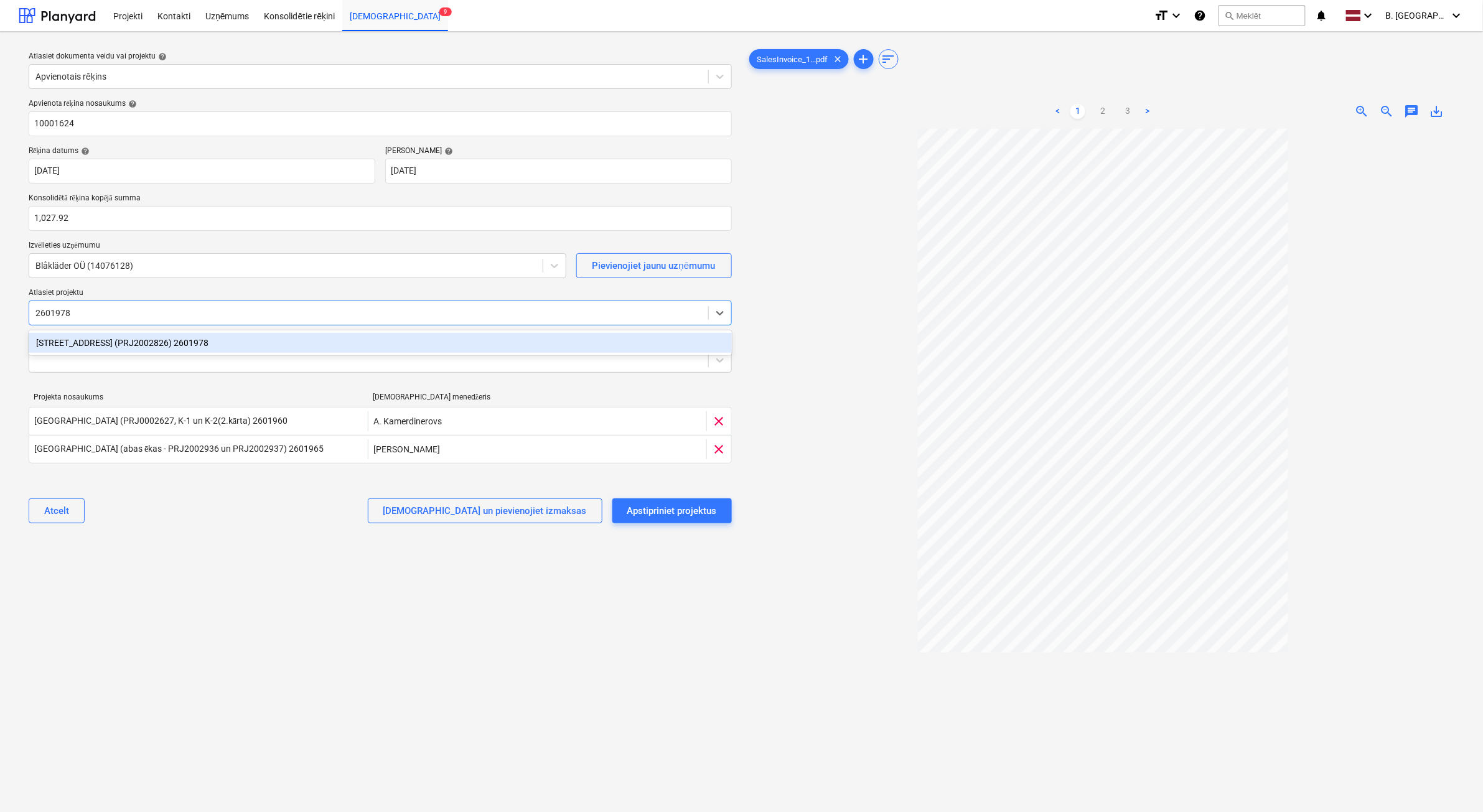
click at [188, 345] on div "[STREET_ADDRESS] (PRJ2002826) 2601978" at bounding box center [380, 342] width 704 height 20
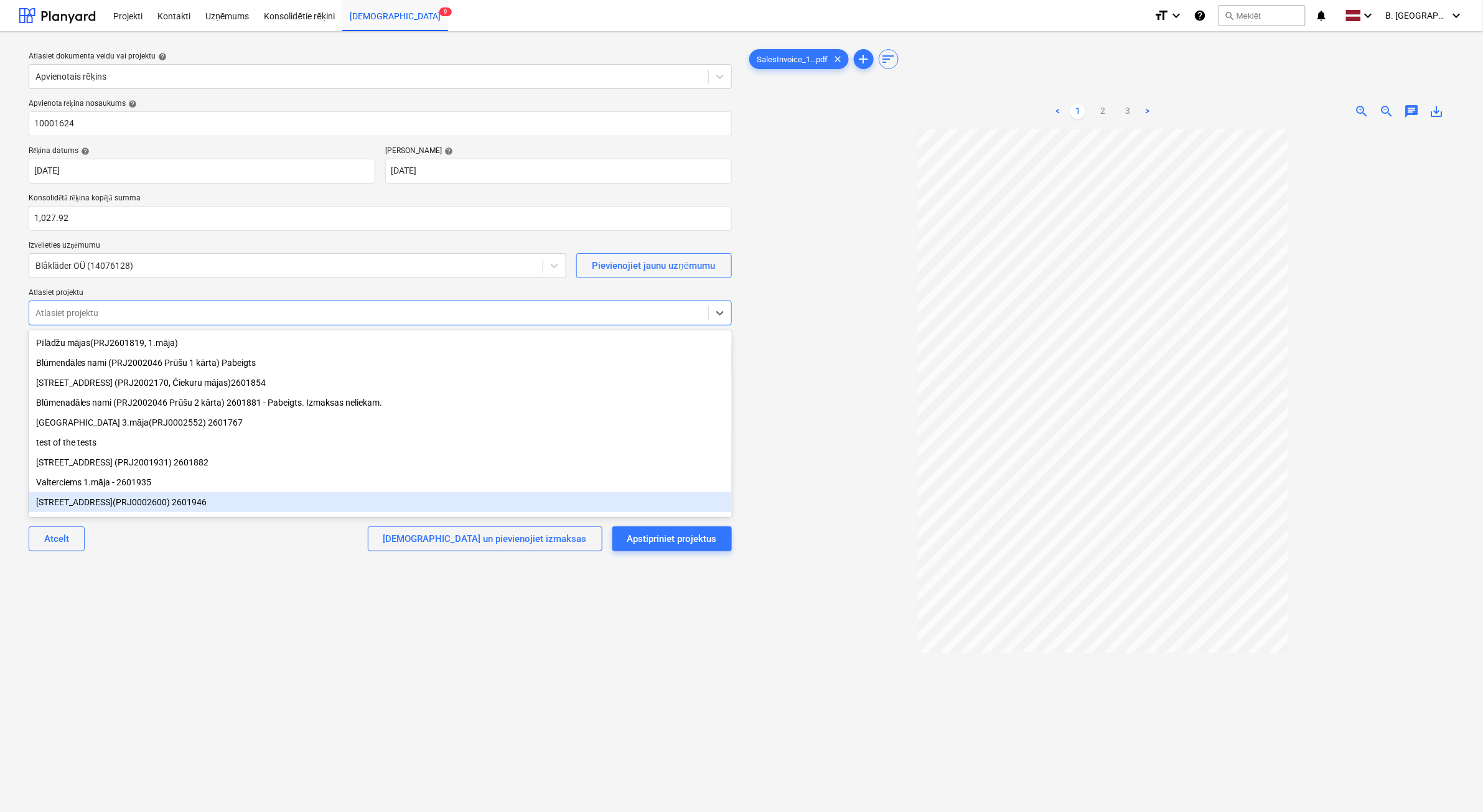
click at [770, 630] on div at bounding box center [1104, 518] width 714 height 777
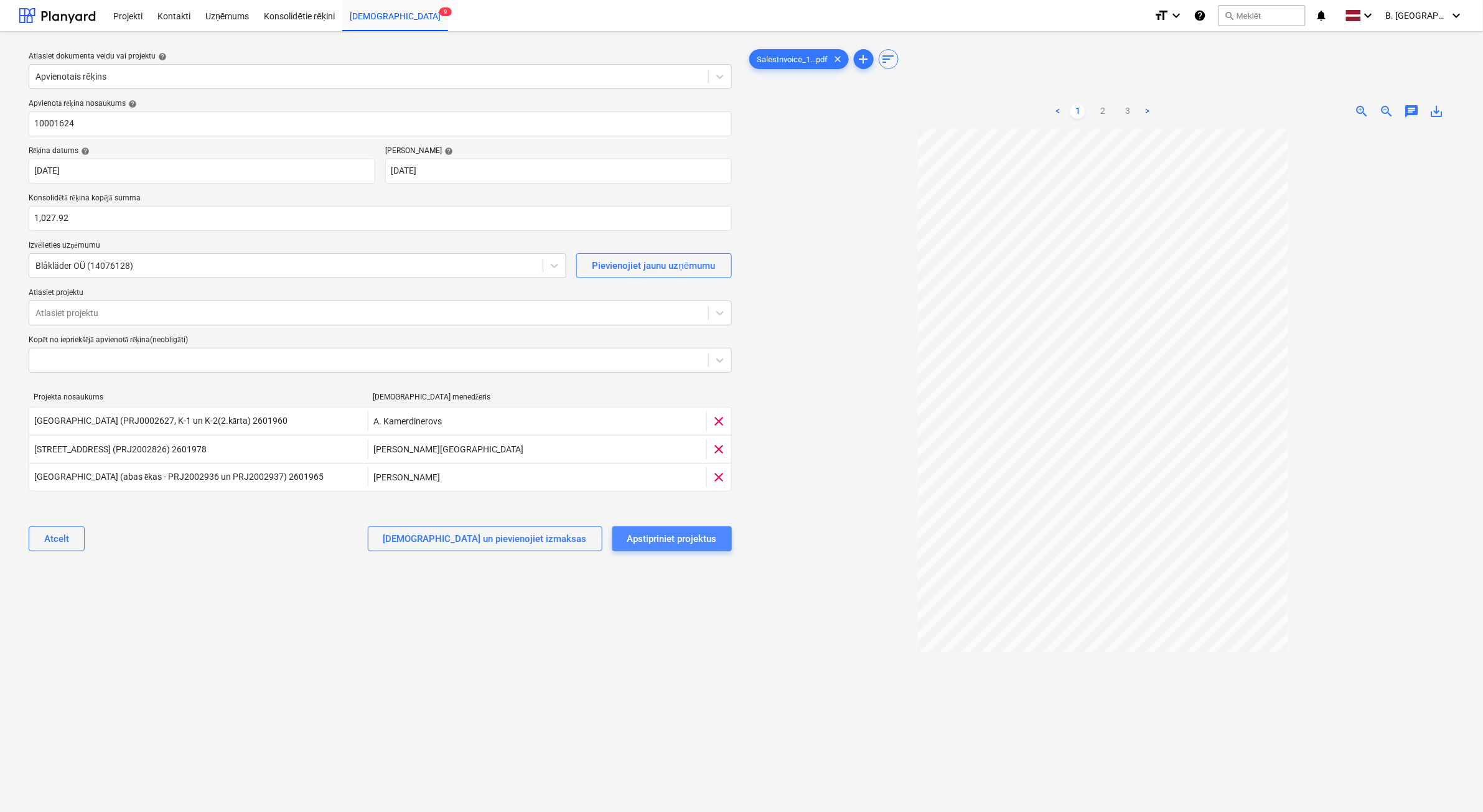
click at [707, 529] on button "Apstipriniet projektus" at bounding box center [672, 539] width 119 height 25
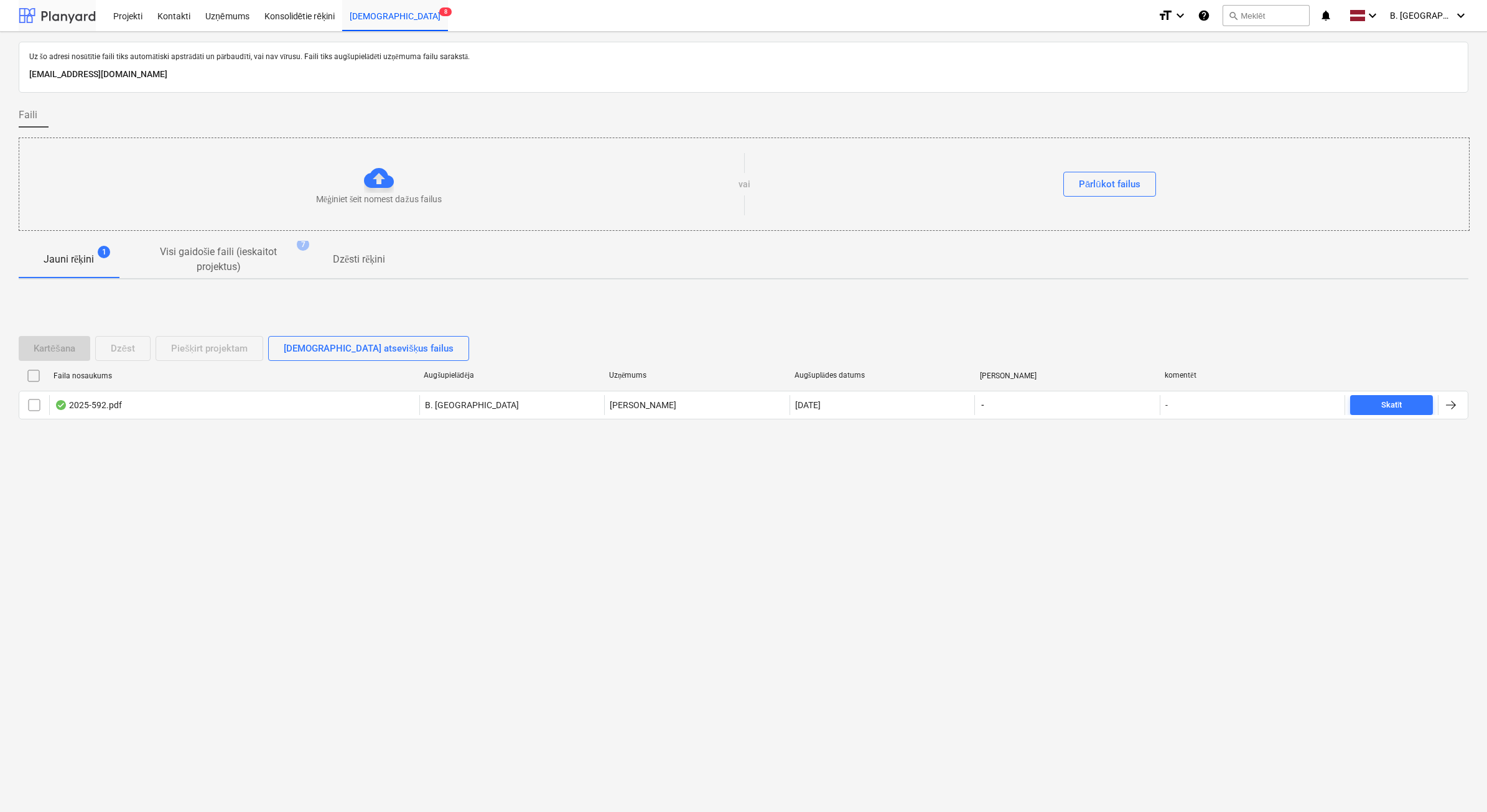
click at [56, 13] on div at bounding box center [57, 15] width 77 height 31
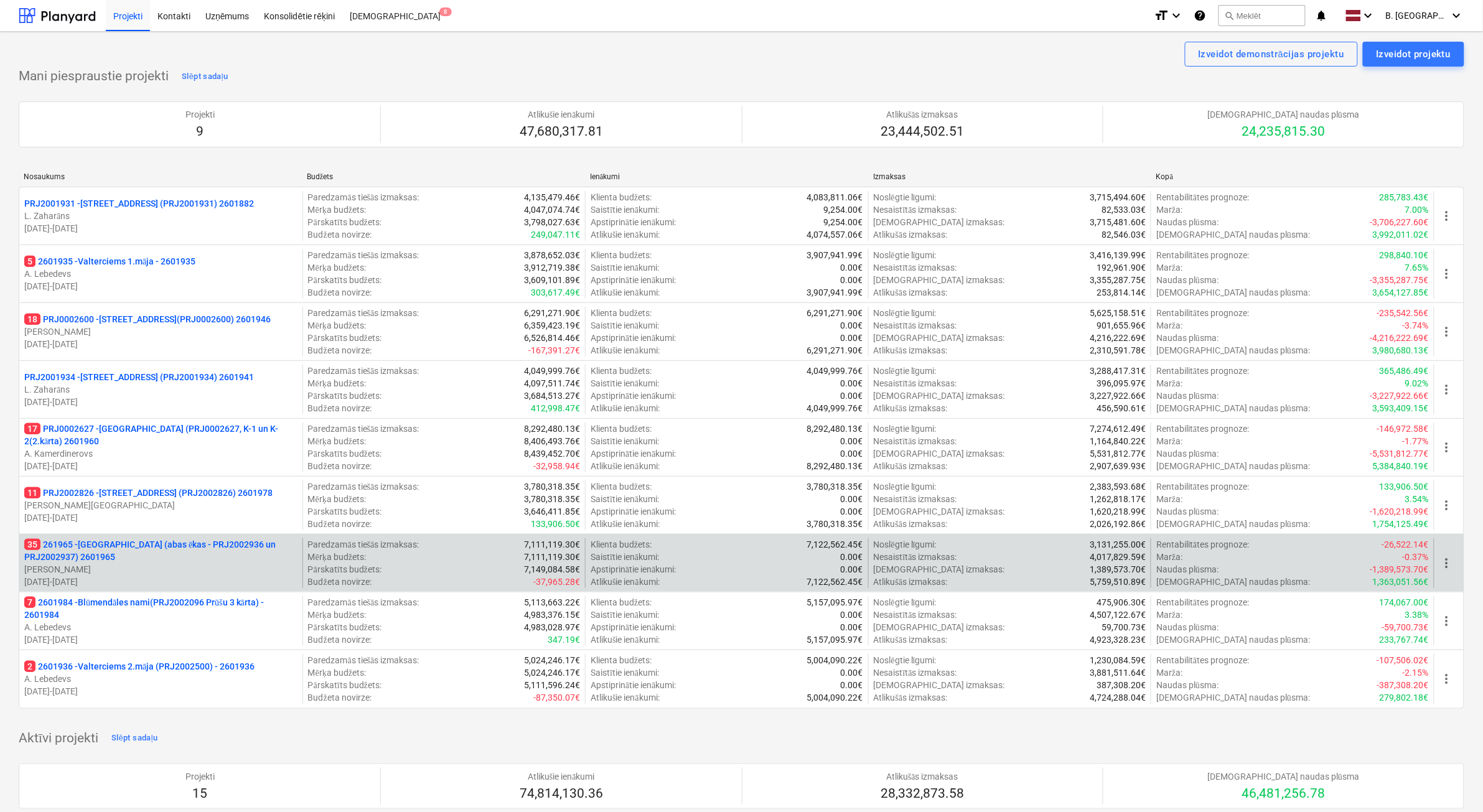
click at [187, 570] on p "[PERSON_NAME]" at bounding box center [161, 569] width 273 height 13
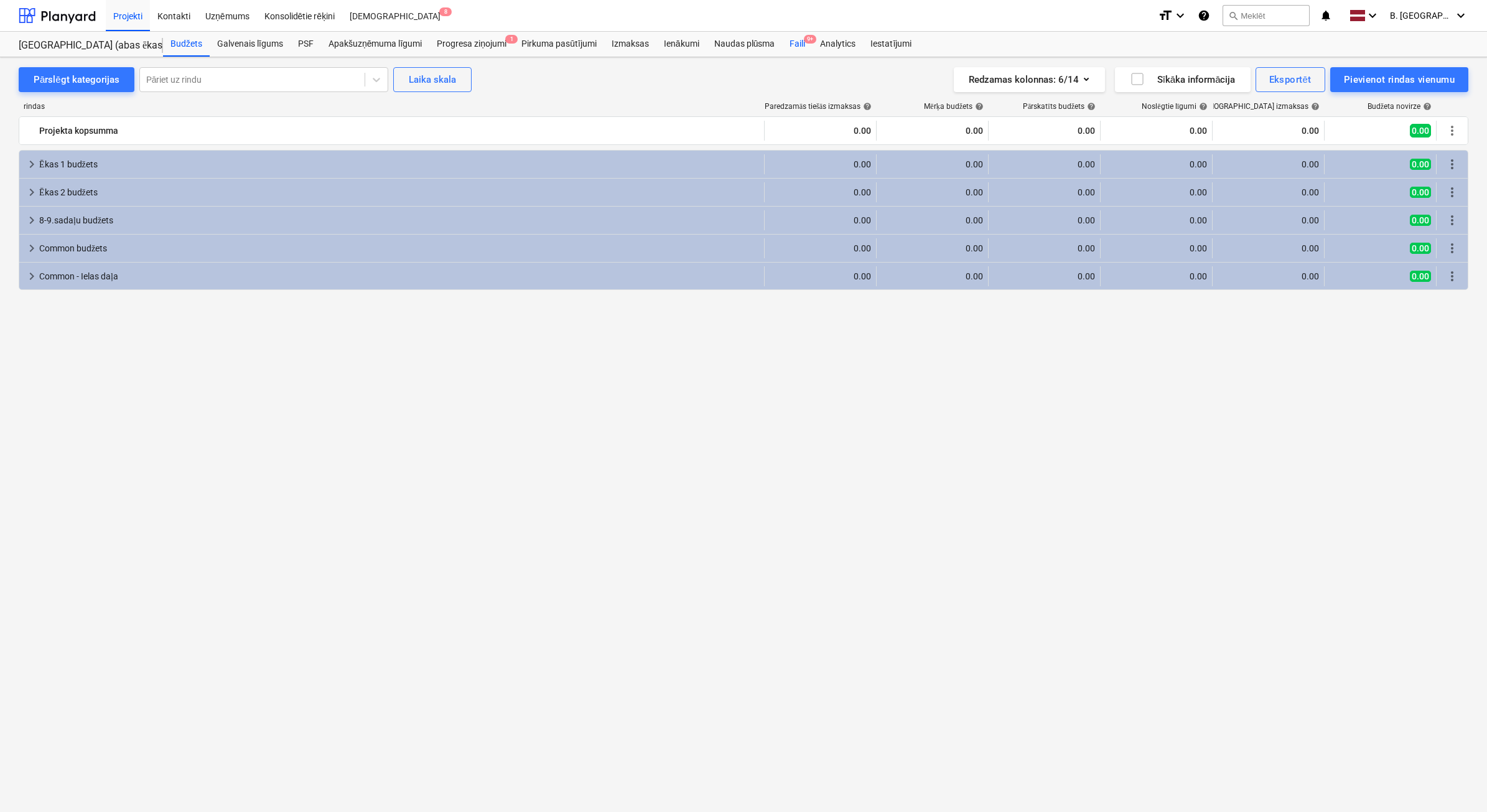
click at [801, 42] on div "Faili 9+" at bounding box center [798, 44] width 30 height 25
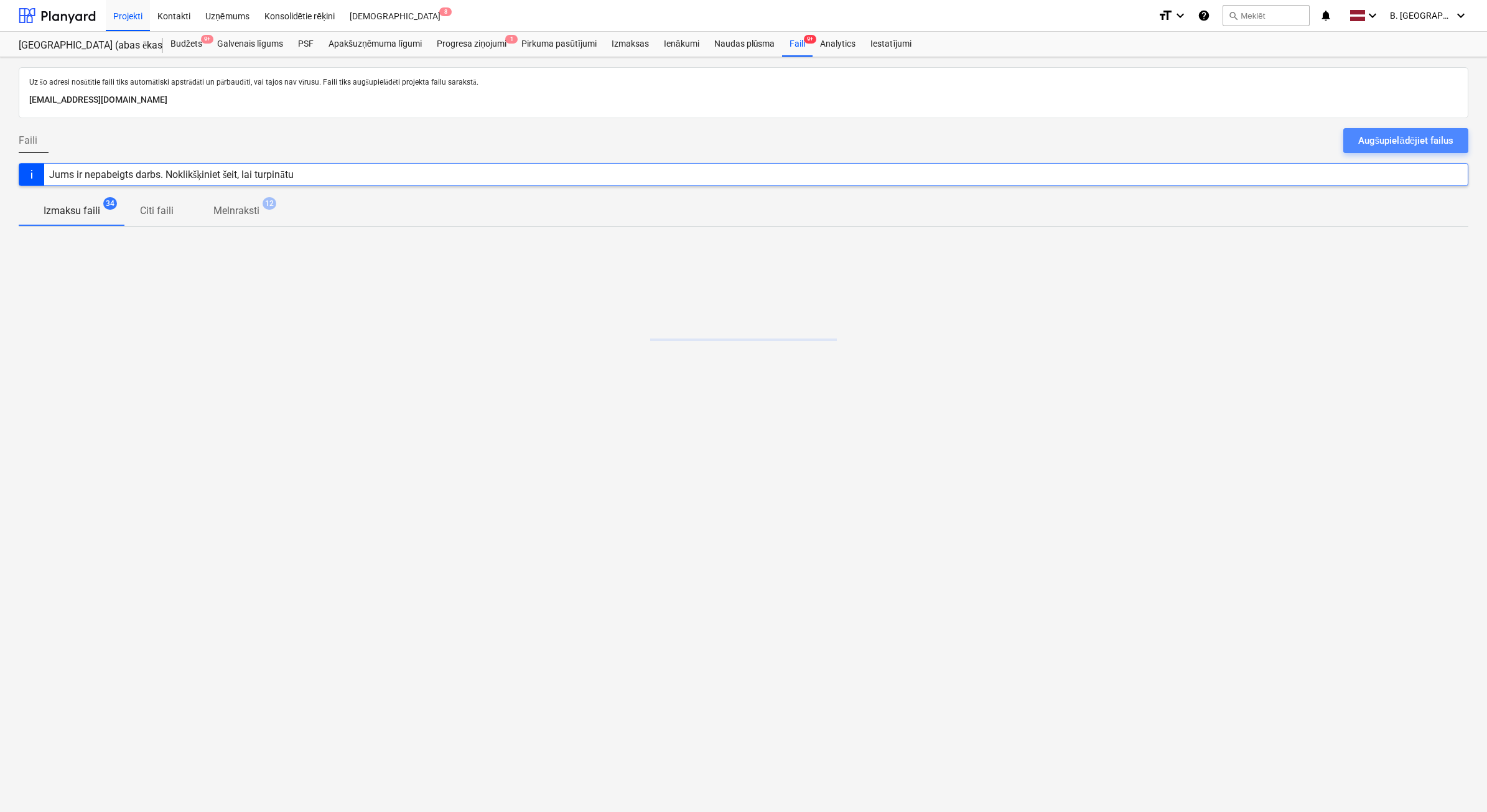
click at [1432, 140] on div "Augšupielādējiet failus" at bounding box center [1405, 140] width 95 height 16
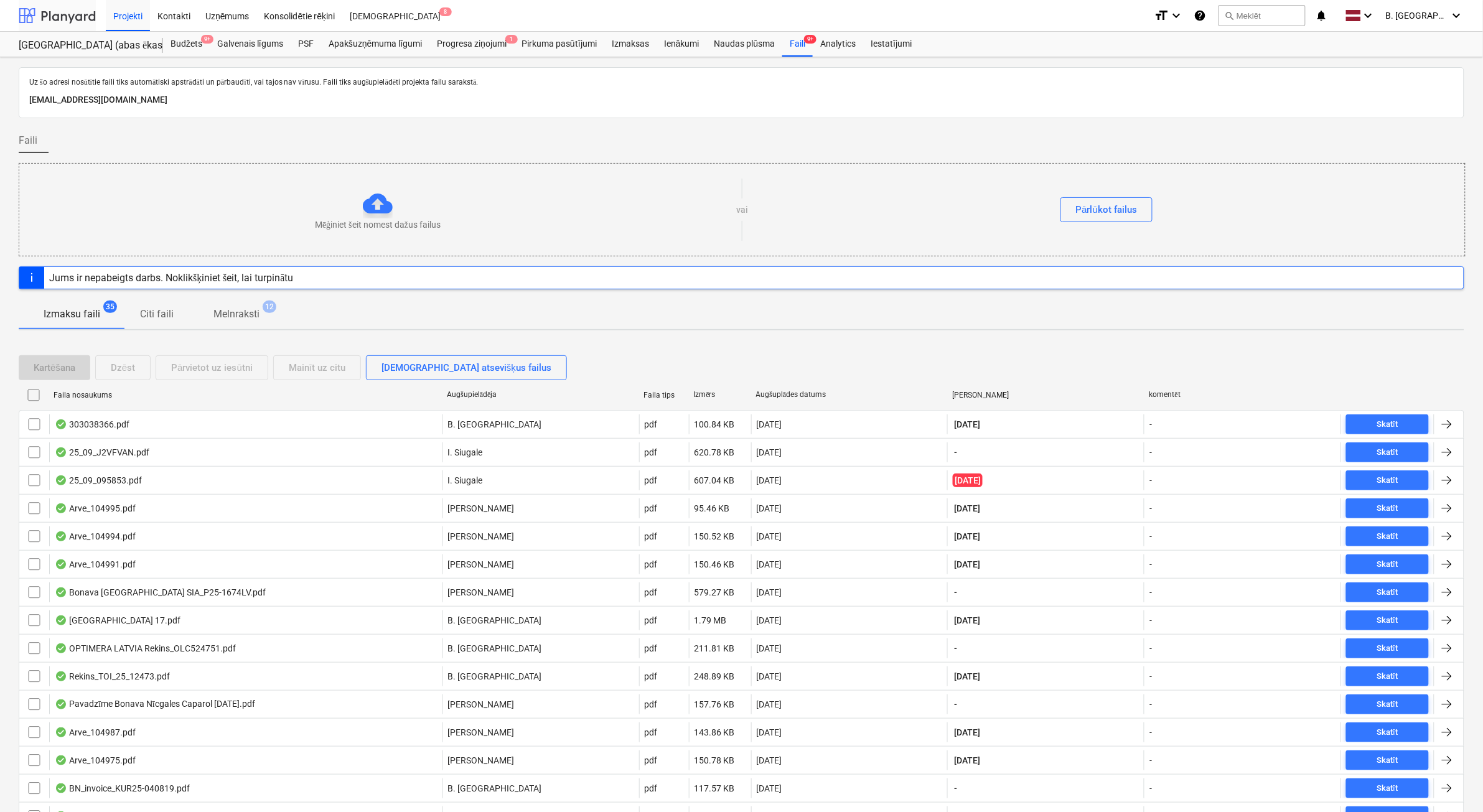
click at [73, 13] on div at bounding box center [57, 15] width 77 height 31
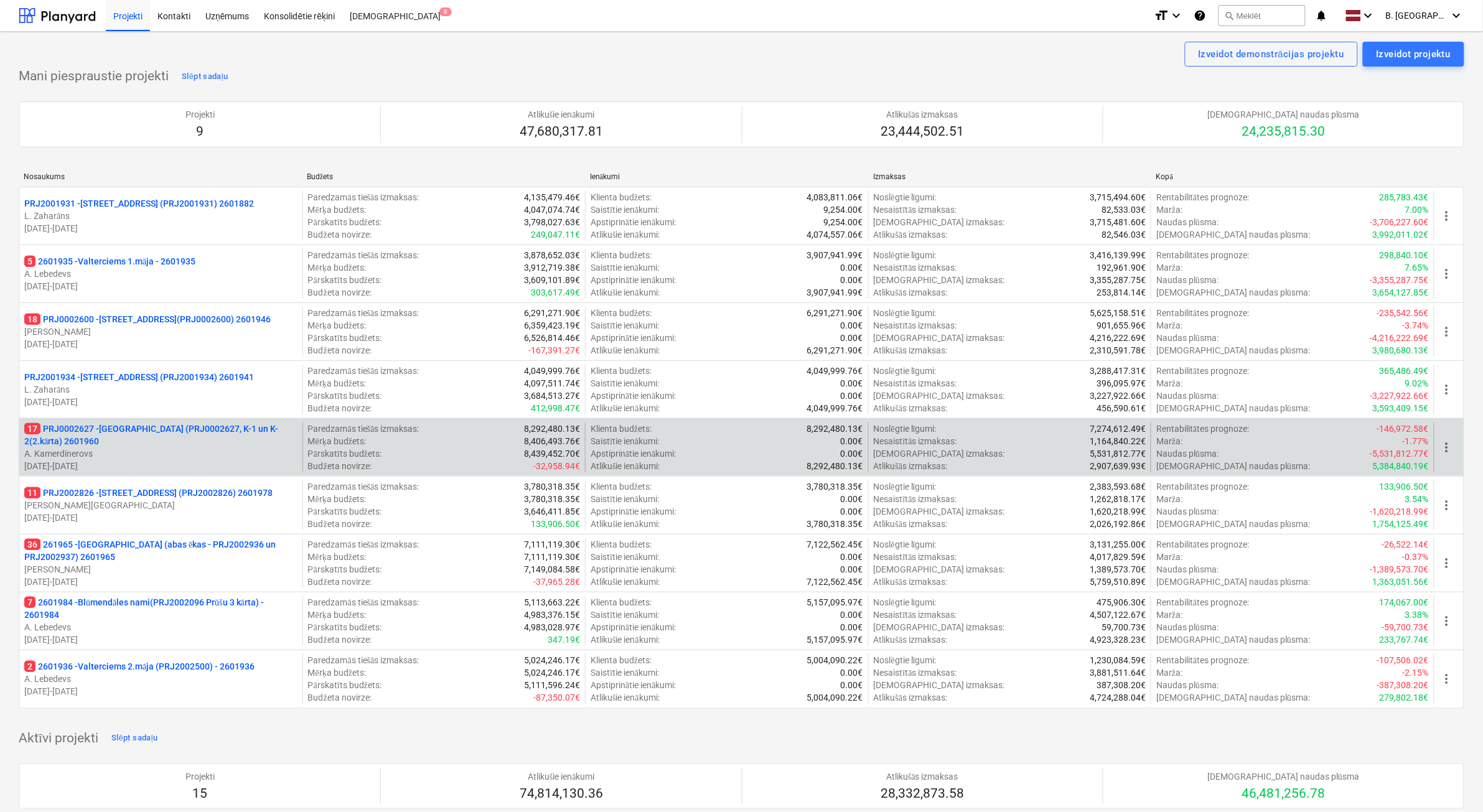
click at [200, 446] on p "17 PRJ0002627 - [GEOGRAPHIC_DATA] (PRJ0002627, K-1 un K-2(2.kārta) 2601960" at bounding box center [161, 435] width 273 height 25
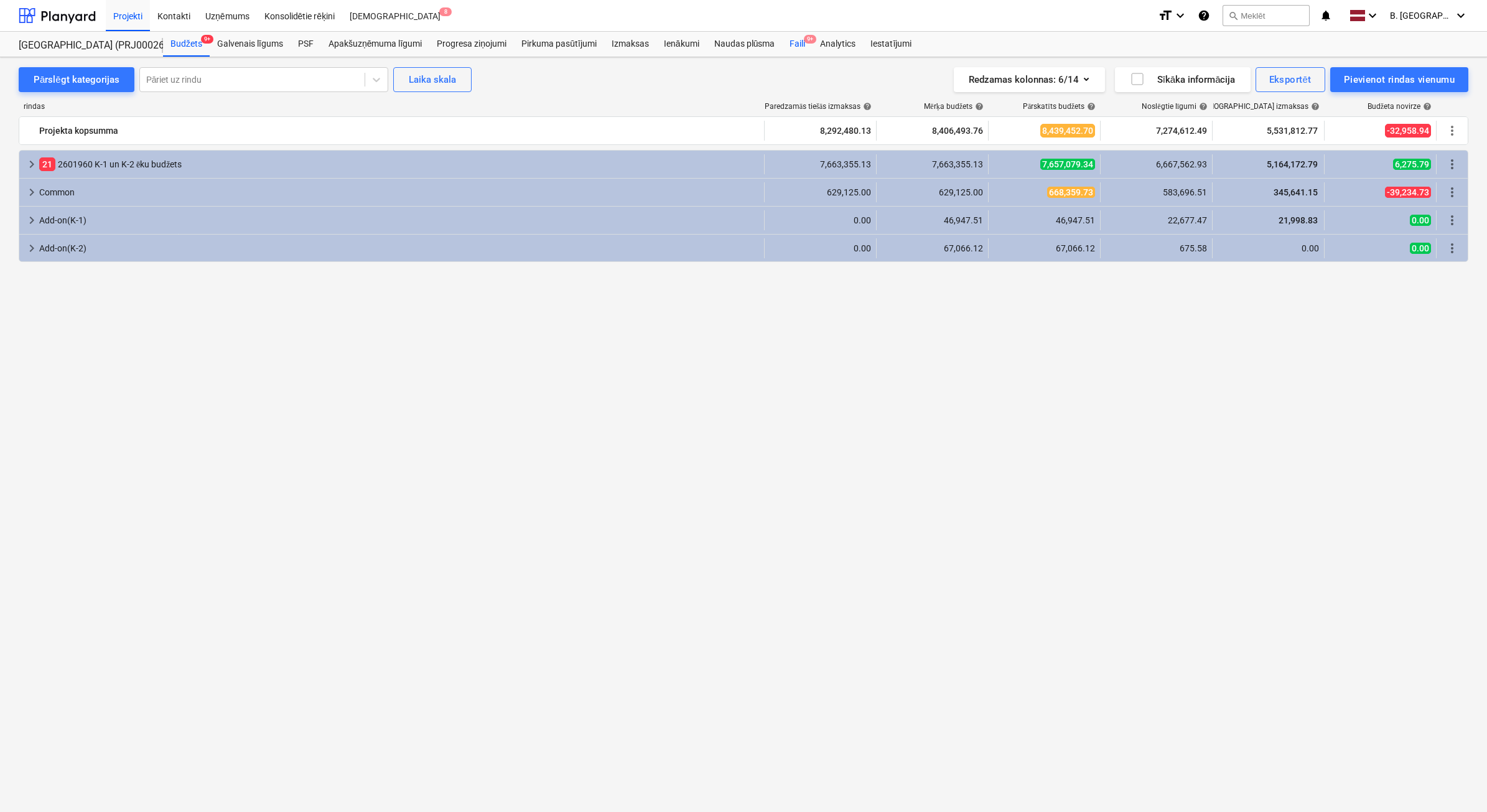
click at [797, 51] on div "Faili 9+" at bounding box center [798, 44] width 30 height 25
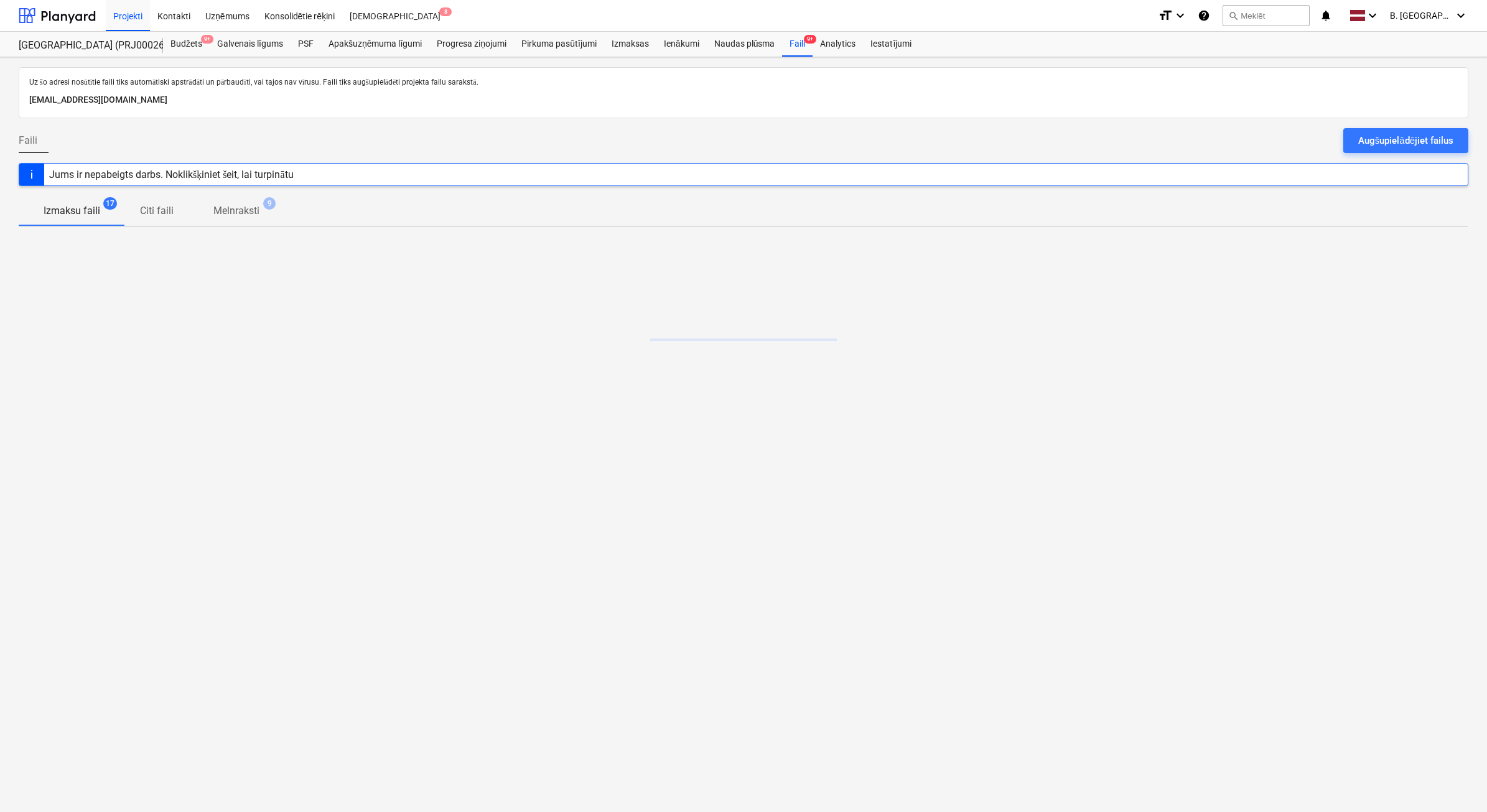
click at [1382, 124] on div at bounding box center [743, 122] width 1449 height 10
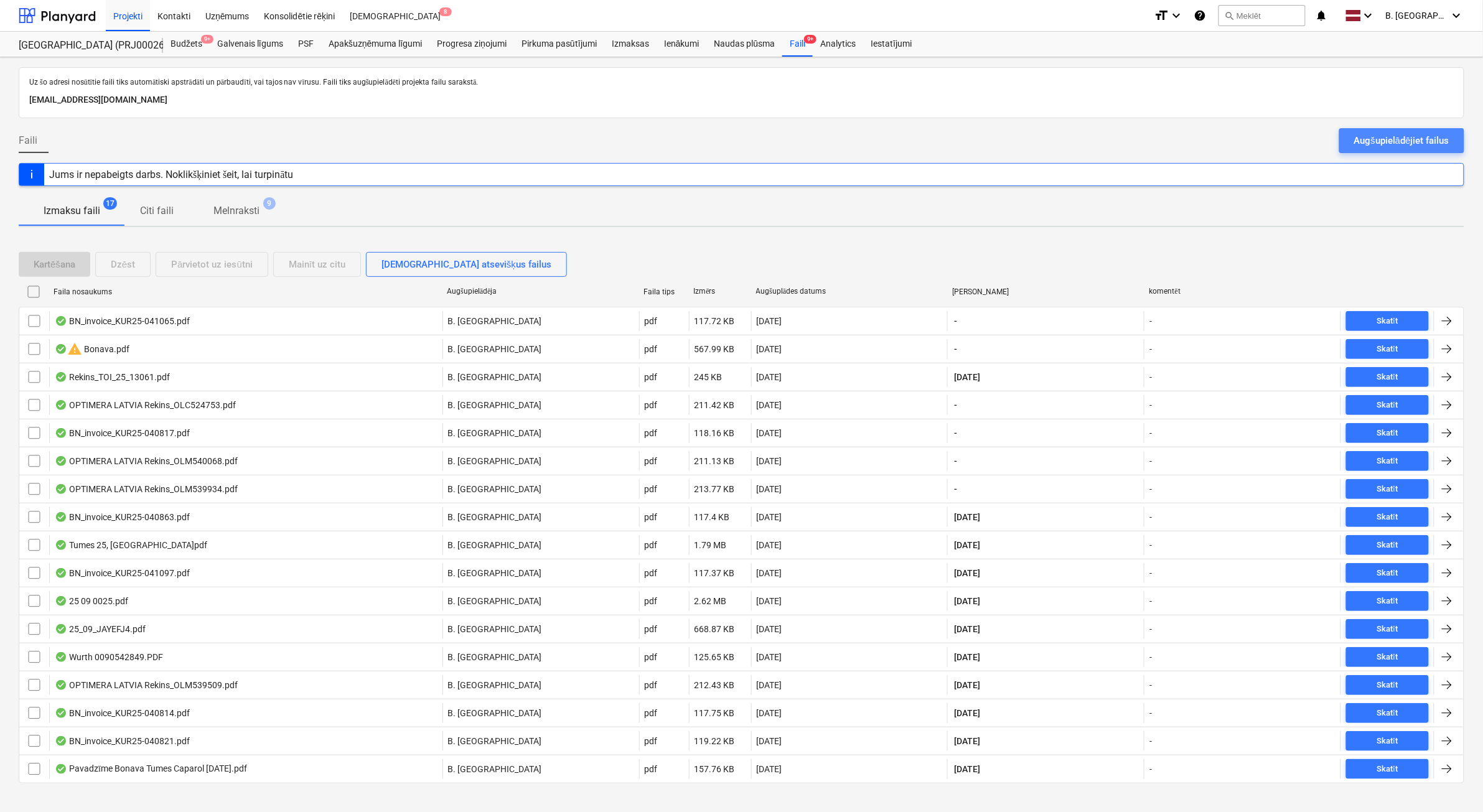
click at [1379, 138] on div "Augšupielādējiet failus" at bounding box center [1402, 140] width 96 height 16
